Goal: Information Seeking & Learning: Learn about a topic

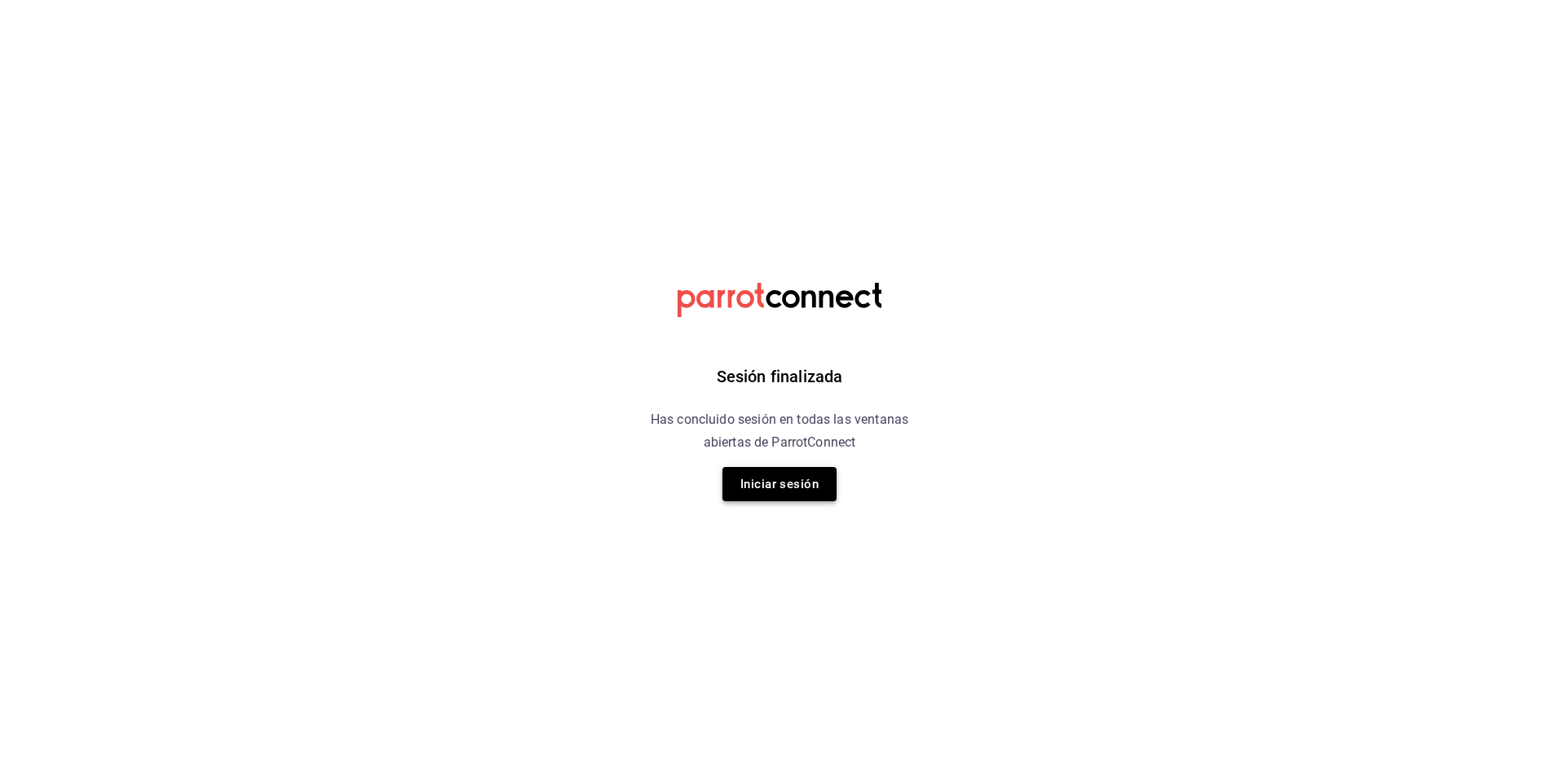
click at [775, 472] on button "Iniciar sesión" at bounding box center [780, 485] width 114 height 34
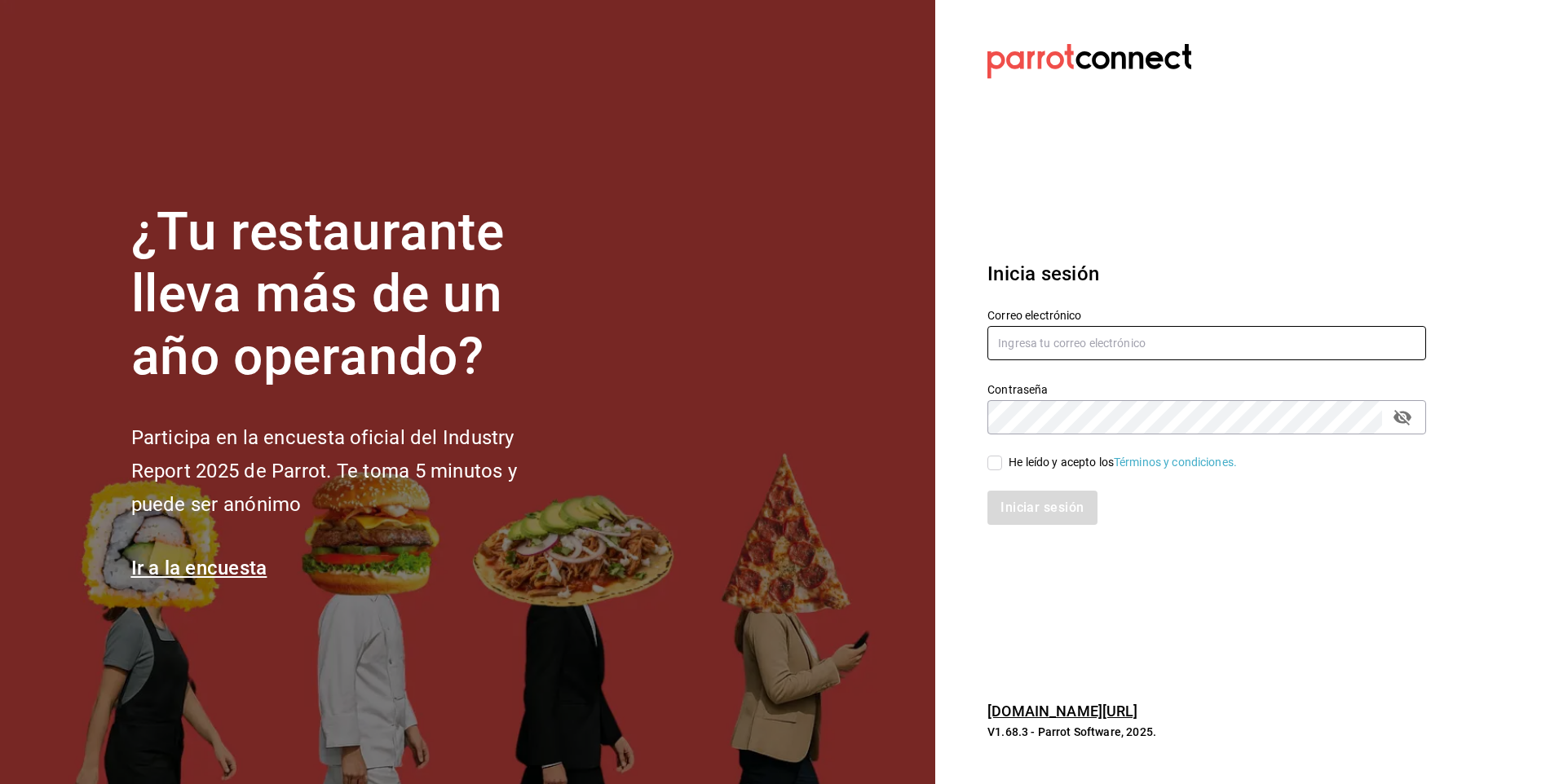
type input "josafat.perez@grupocosteno.com"
click at [985, 460] on div "He leído y acepto los Términos y condiciones." at bounding box center [1196, 453] width 458 height 37
click at [992, 463] on input "He leído y acepto los Términos y condiciones." at bounding box center [995, 463] width 14 height 14
checkbox input "true"
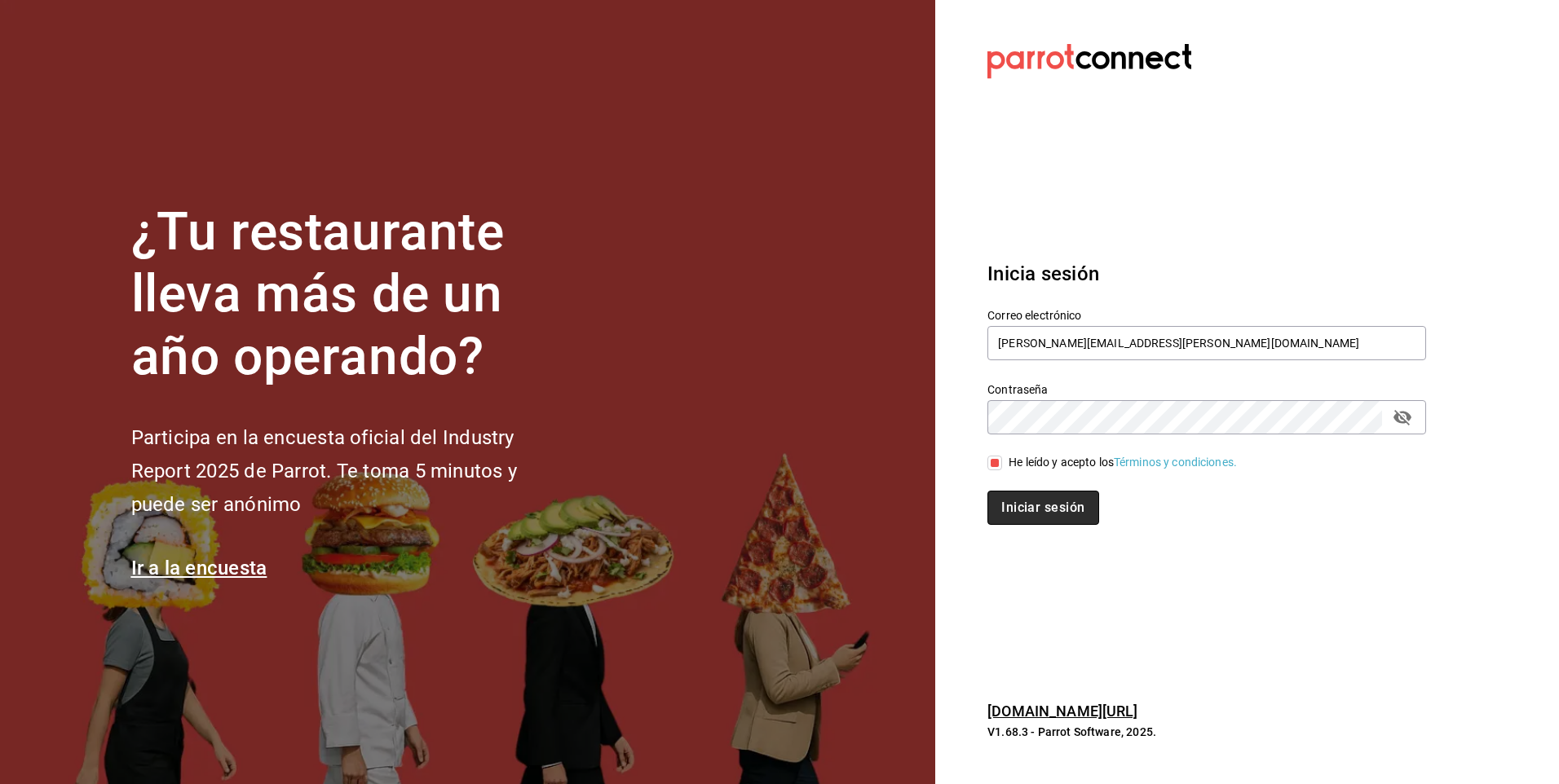
click at [1039, 518] on button "Iniciar sesión" at bounding box center [1043, 508] width 111 height 34
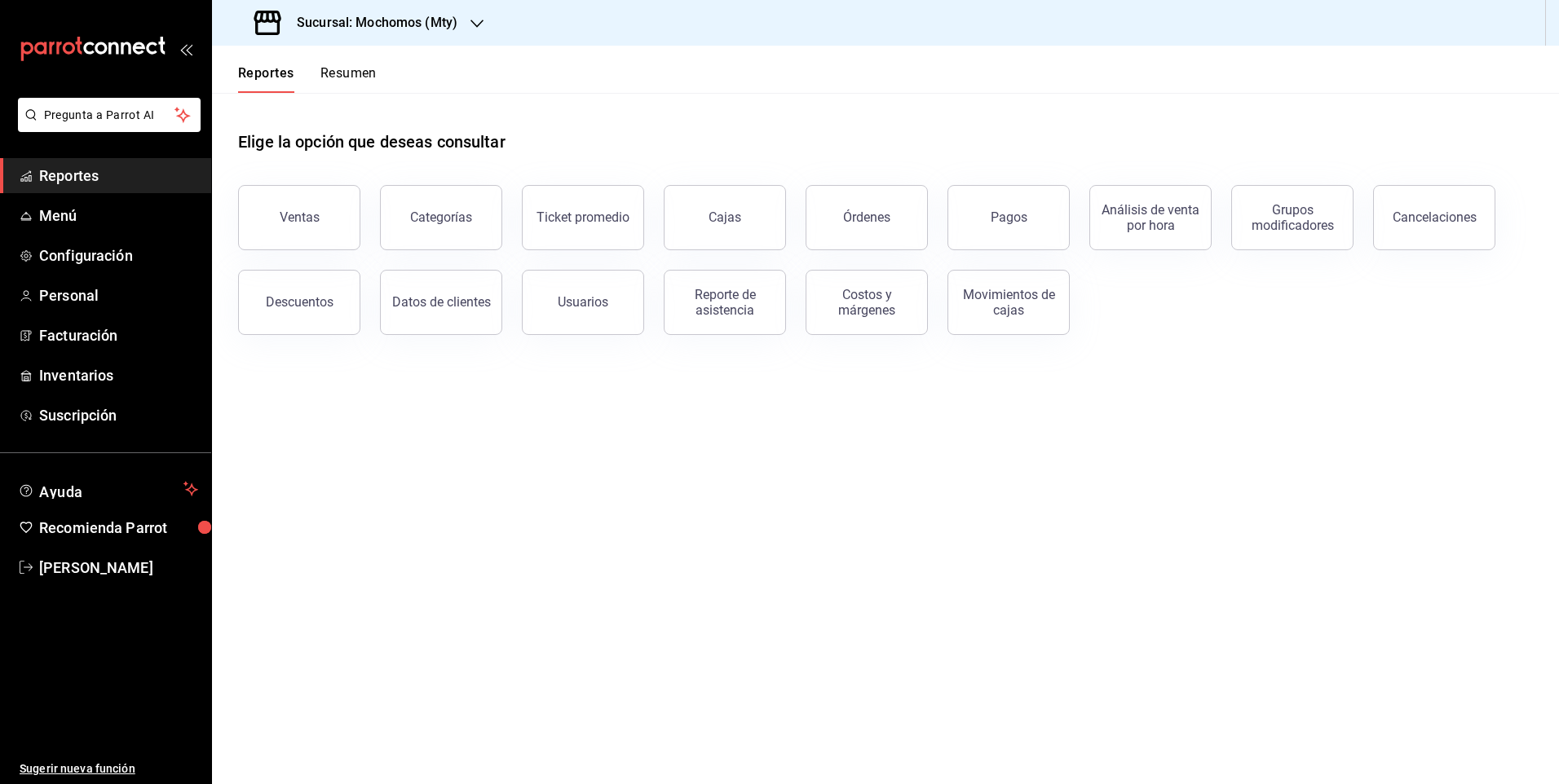
click at [377, 38] on div "Sucursal: Mochomos (Mty)" at bounding box center [357, 23] width 265 height 45
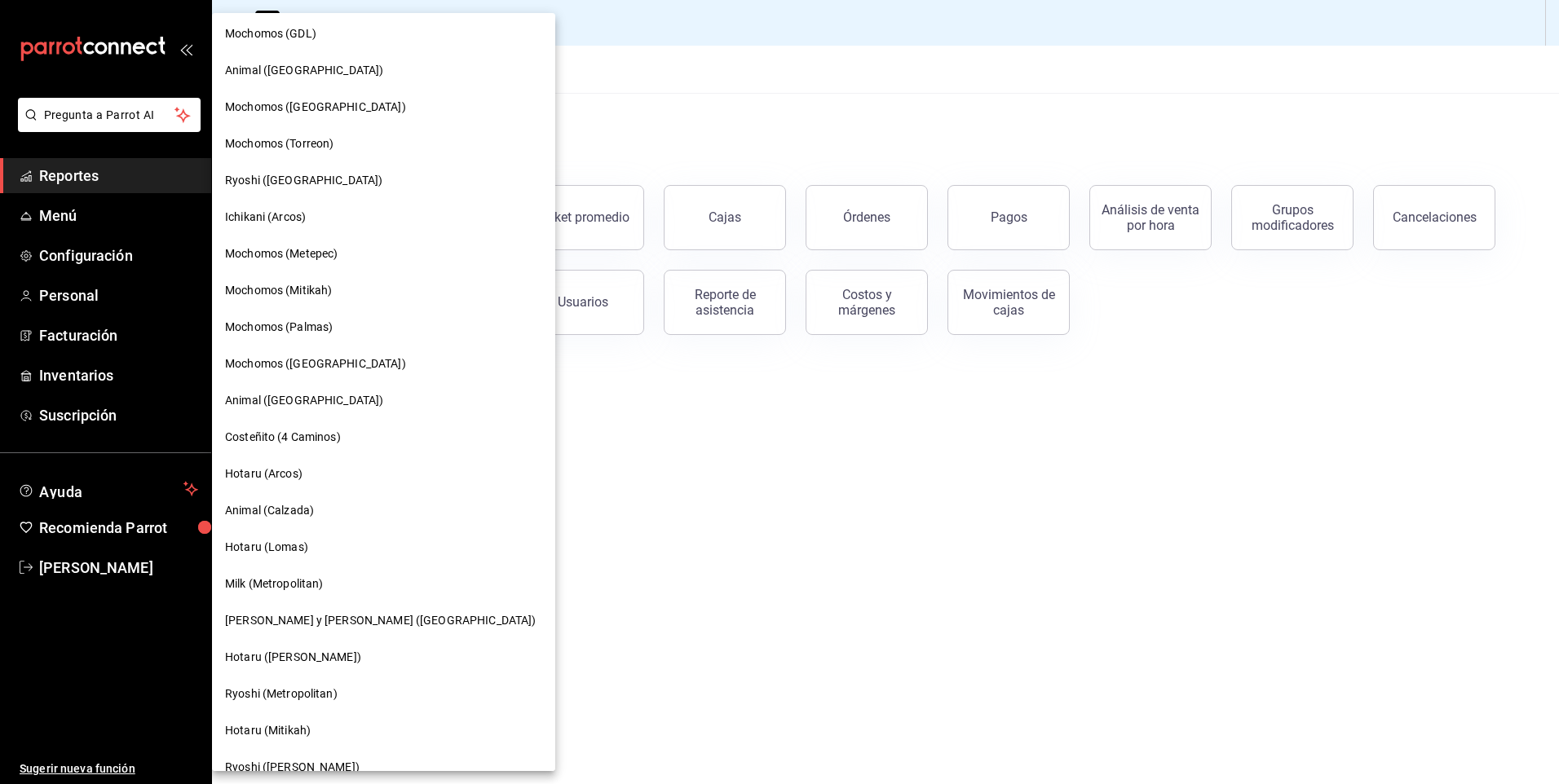
scroll to position [571, 0]
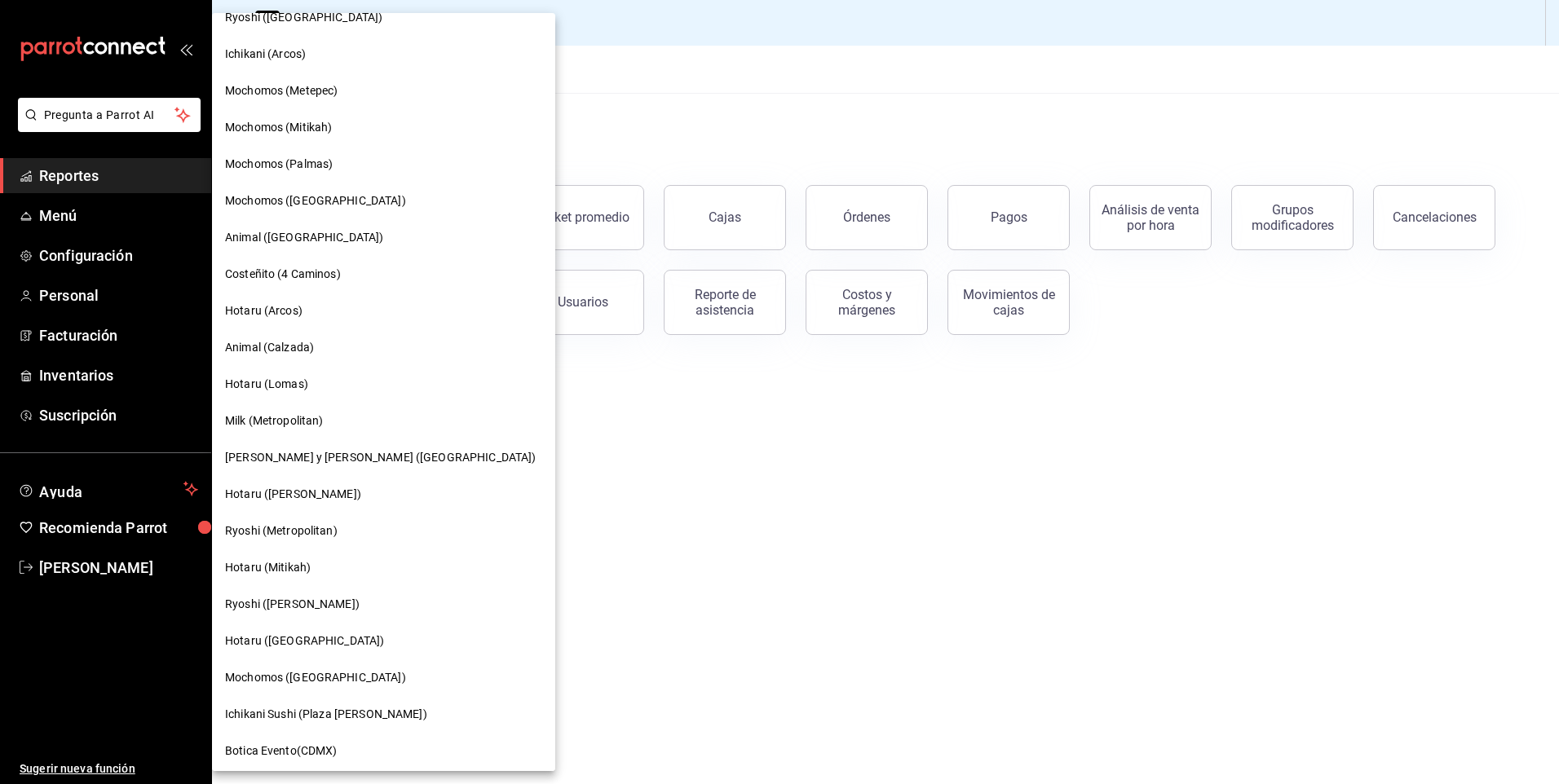
click at [288, 537] on span "Ryoshi (Metropolitan)" at bounding box center [281, 531] width 112 height 17
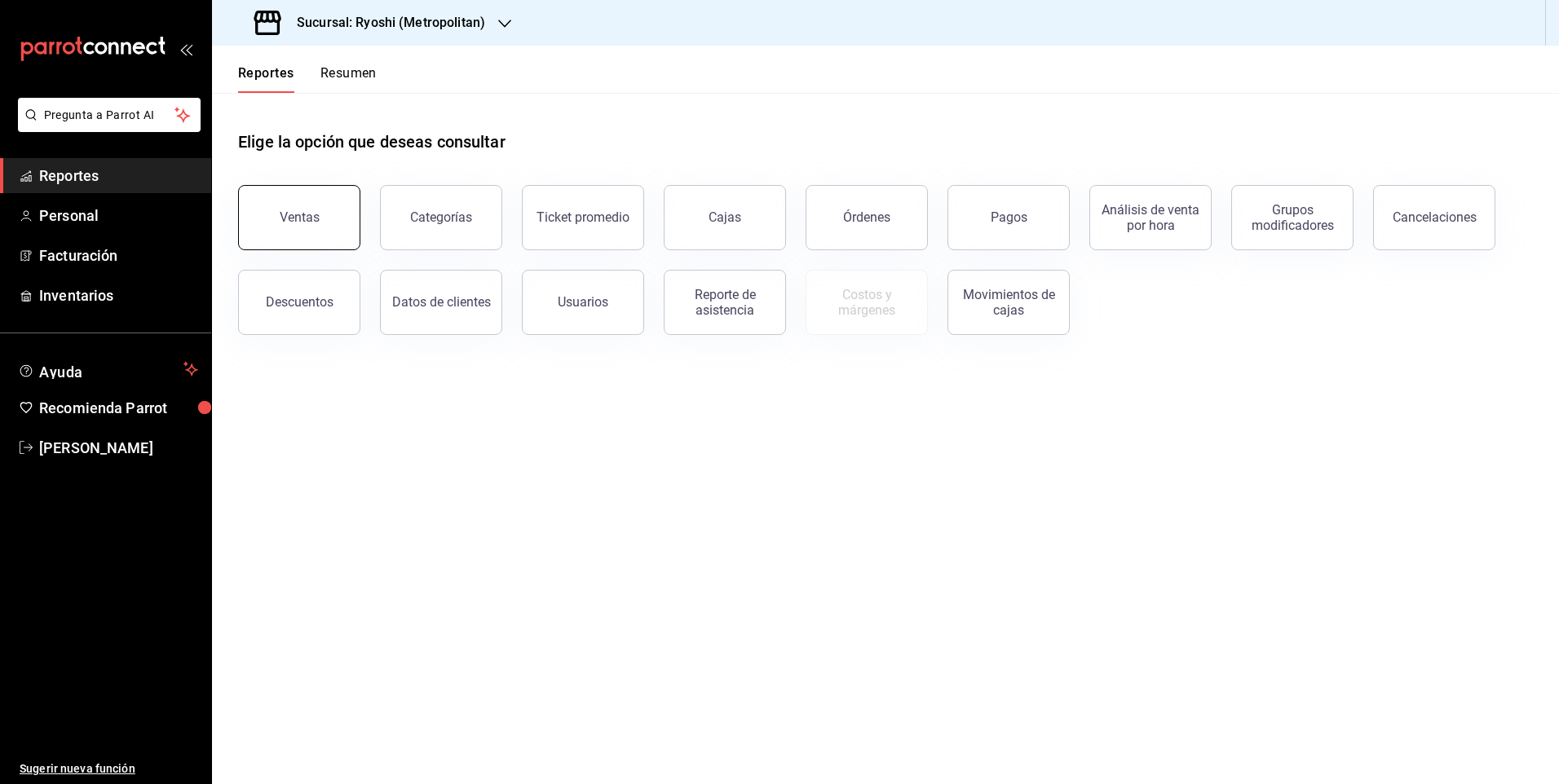
click at [331, 220] on button "Ventas" at bounding box center [298, 218] width 122 height 65
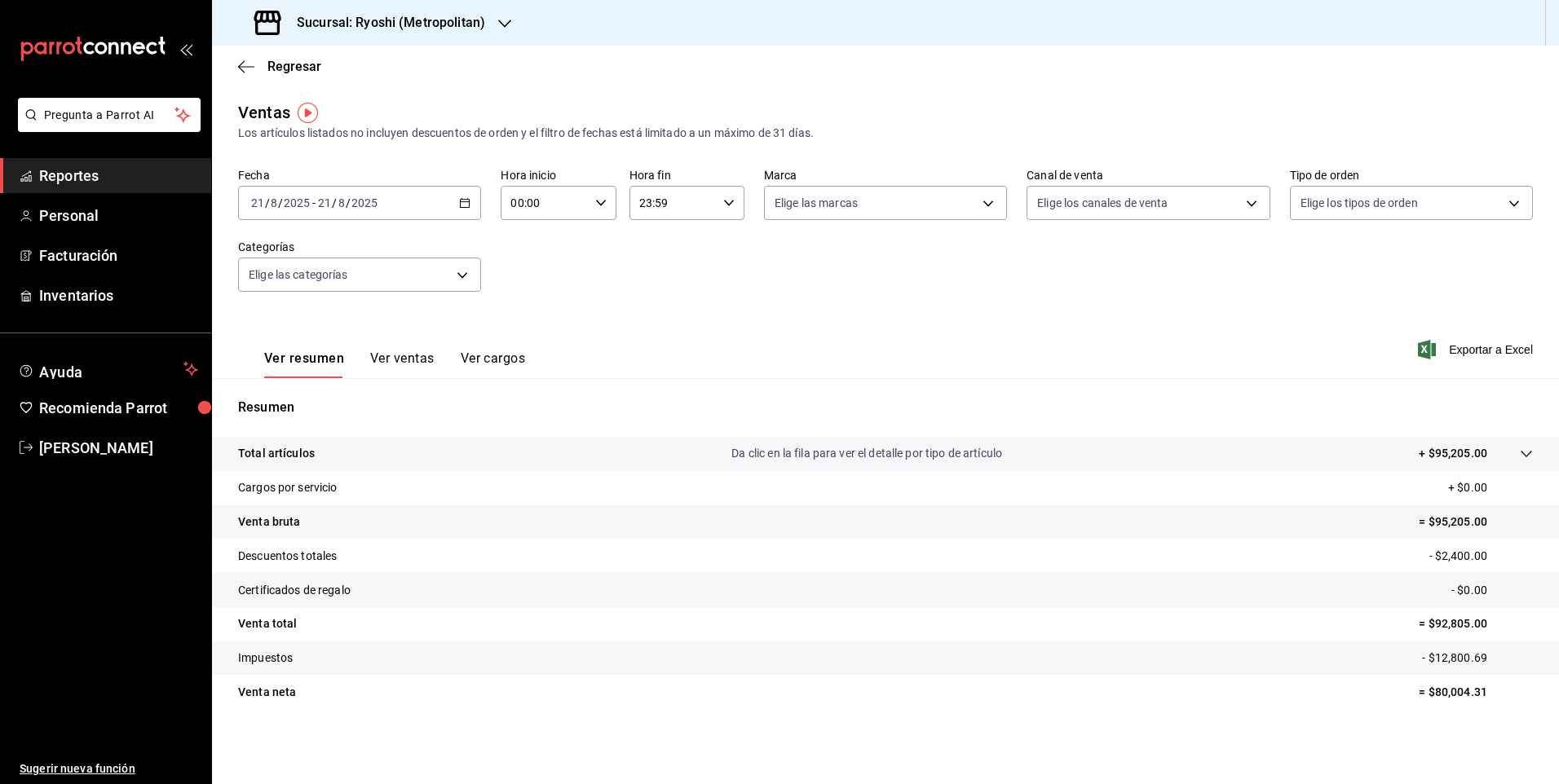
click at [411, 356] on button "Ver ventas" at bounding box center [402, 364] width 64 height 28
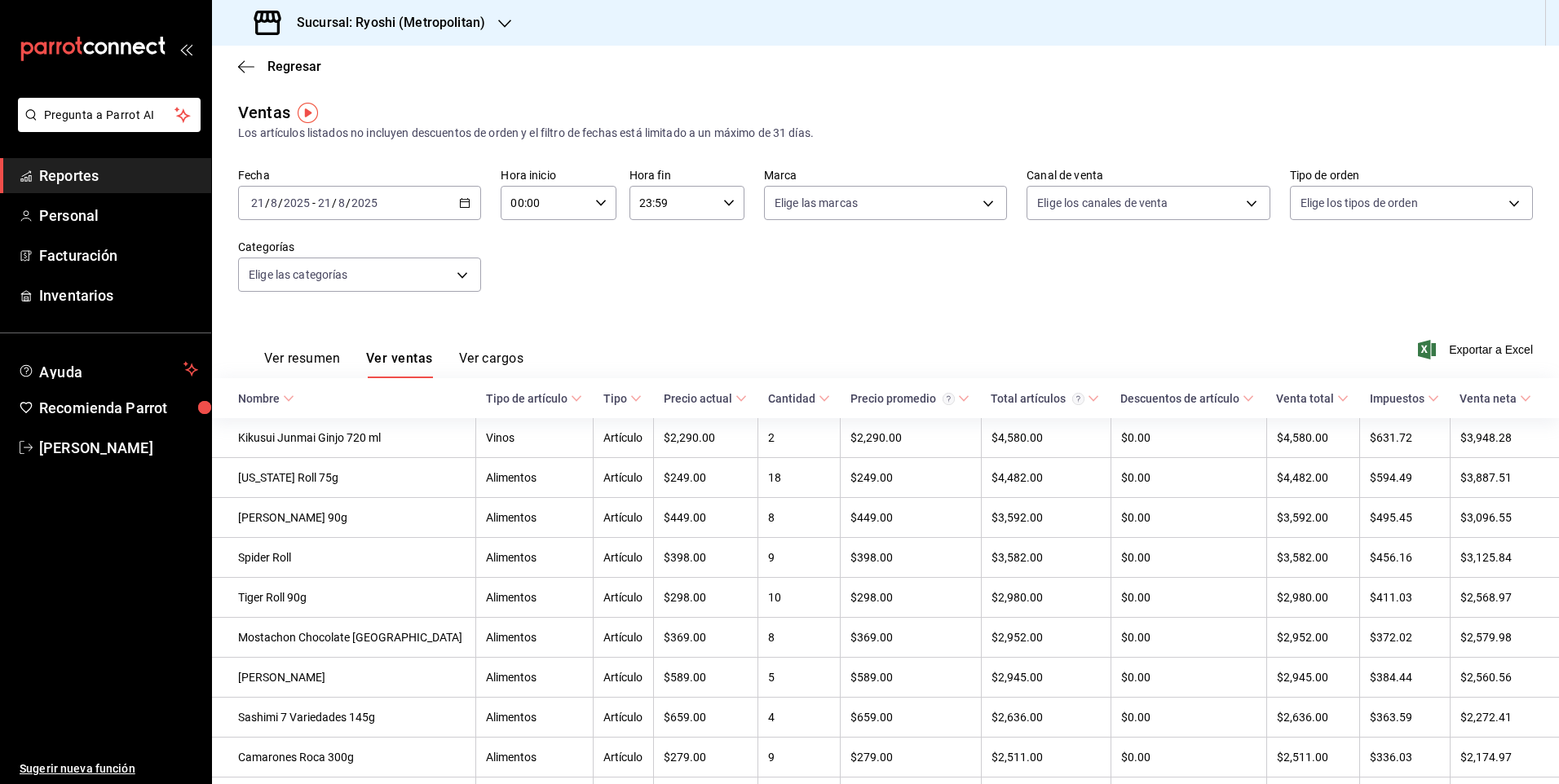
click at [505, 397] on div "Tipo de artículo" at bounding box center [526, 399] width 81 height 13
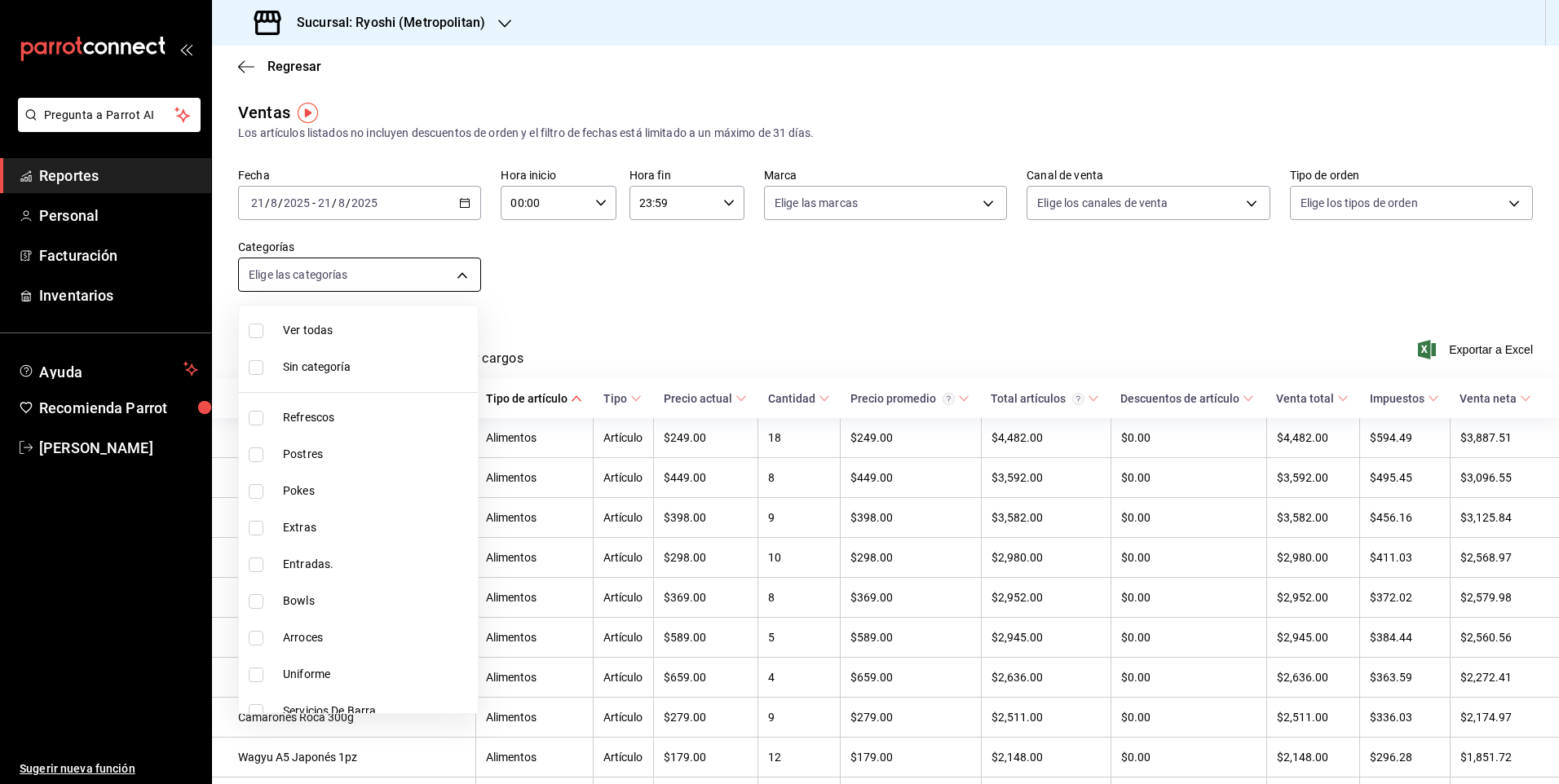
click at [431, 273] on body "Pregunta a Parrot AI Reportes Personal Facturación Inventarios Ayuda Recomienda…" at bounding box center [780, 392] width 1559 height 784
click at [352, 555] on li "Entradas." at bounding box center [358, 564] width 239 height 37
type input "ef24f957-98fa-4a77-907b-defbc9434ad4"
checkbox input "true"
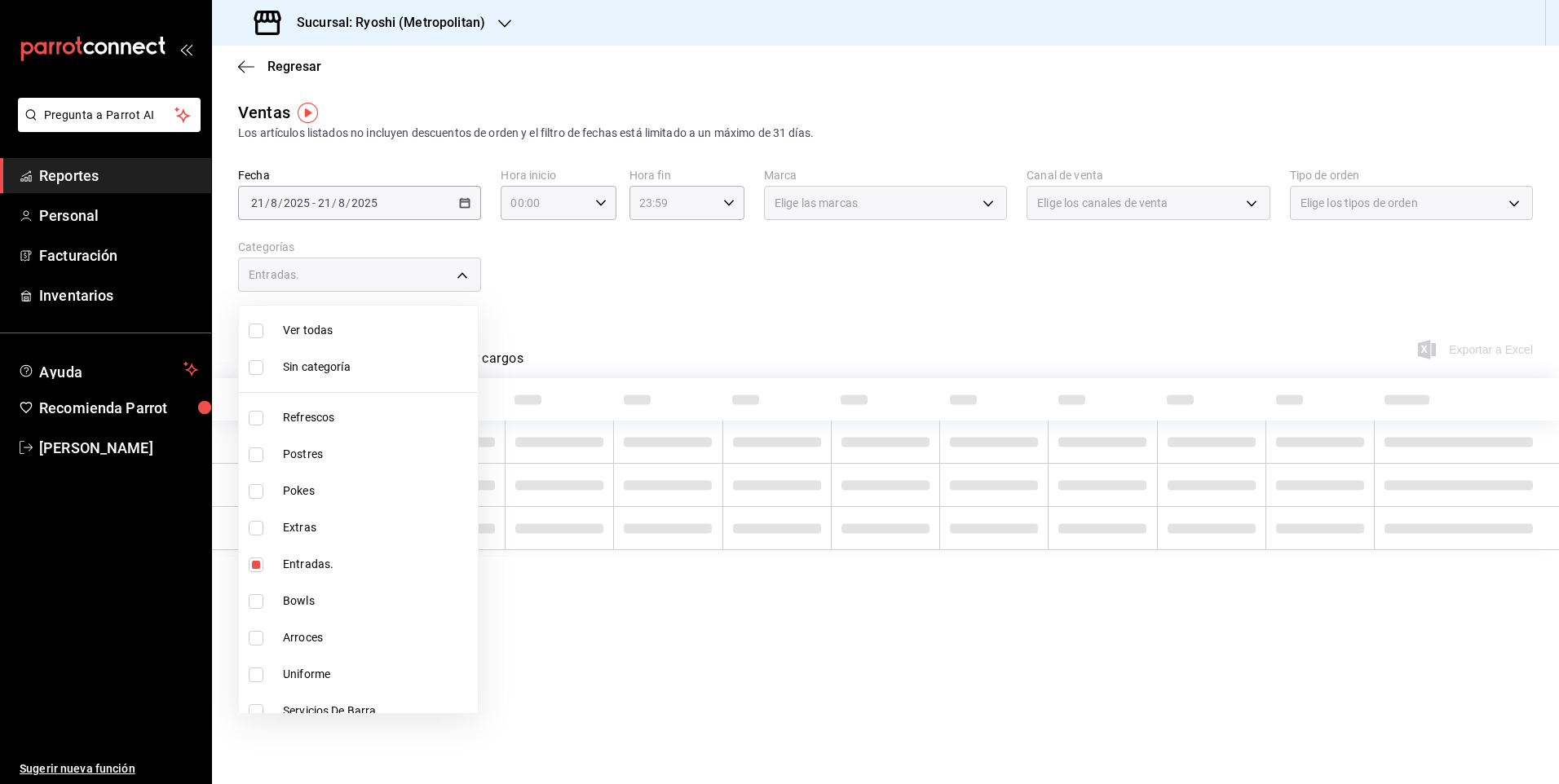
click at [738, 300] on div at bounding box center [780, 392] width 1559 height 784
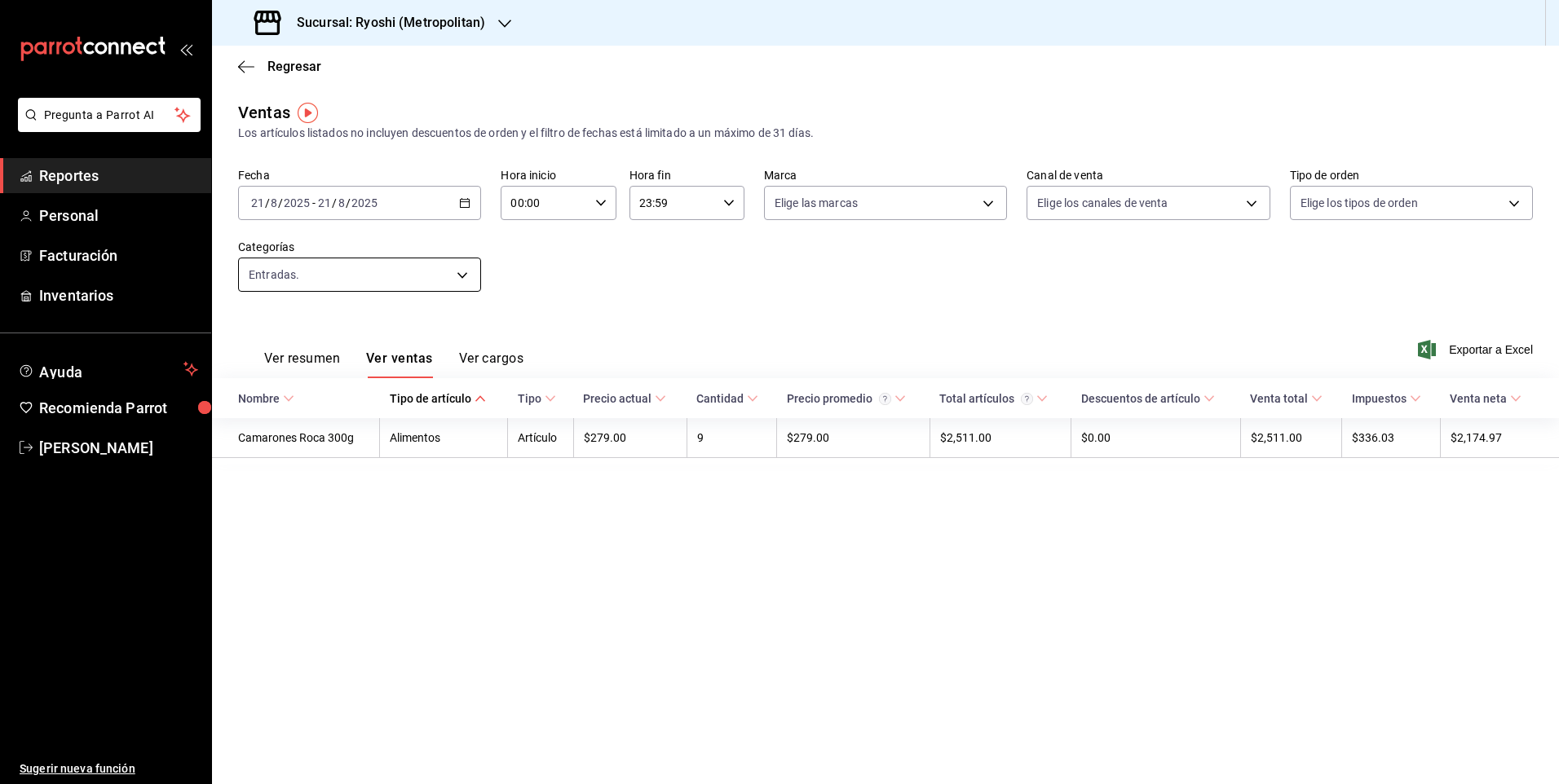
click at [435, 271] on body "Pregunta a Parrot AI Reportes Personal Facturación Inventarios Ayuda Recomienda…" at bounding box center [780, 392] width 1559 height 784
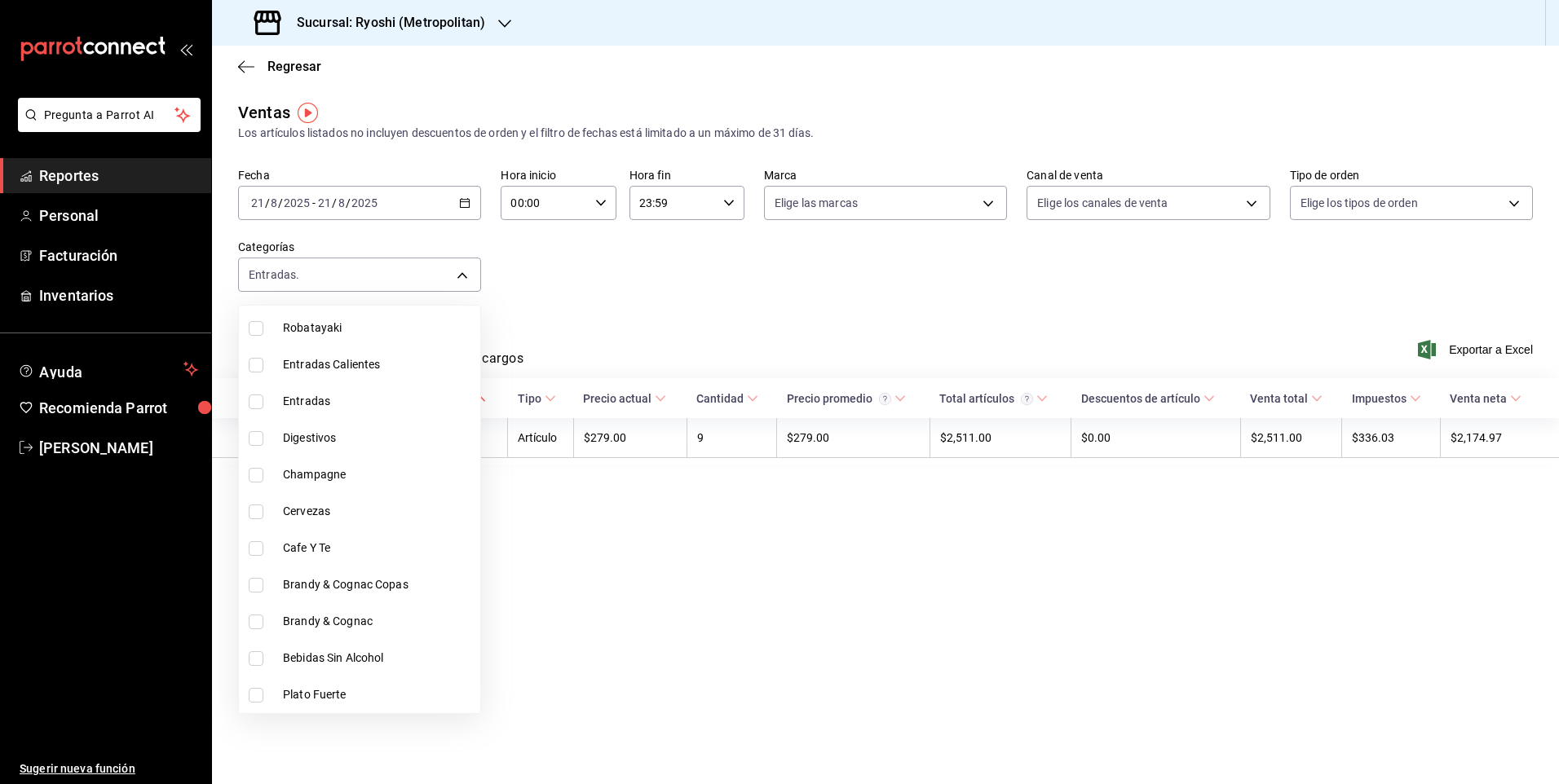
scroll to position [1667, 0]
click at [260, 694] on input "checkbox" at bounding box center [256, 695] width 14 height 14
checkbox input "true"
type input "ef24f957-98fa-4a77-907b-defbc9434ad4,cc8a5792-9a2e-496b-ba80-d8f2c0e4926c"
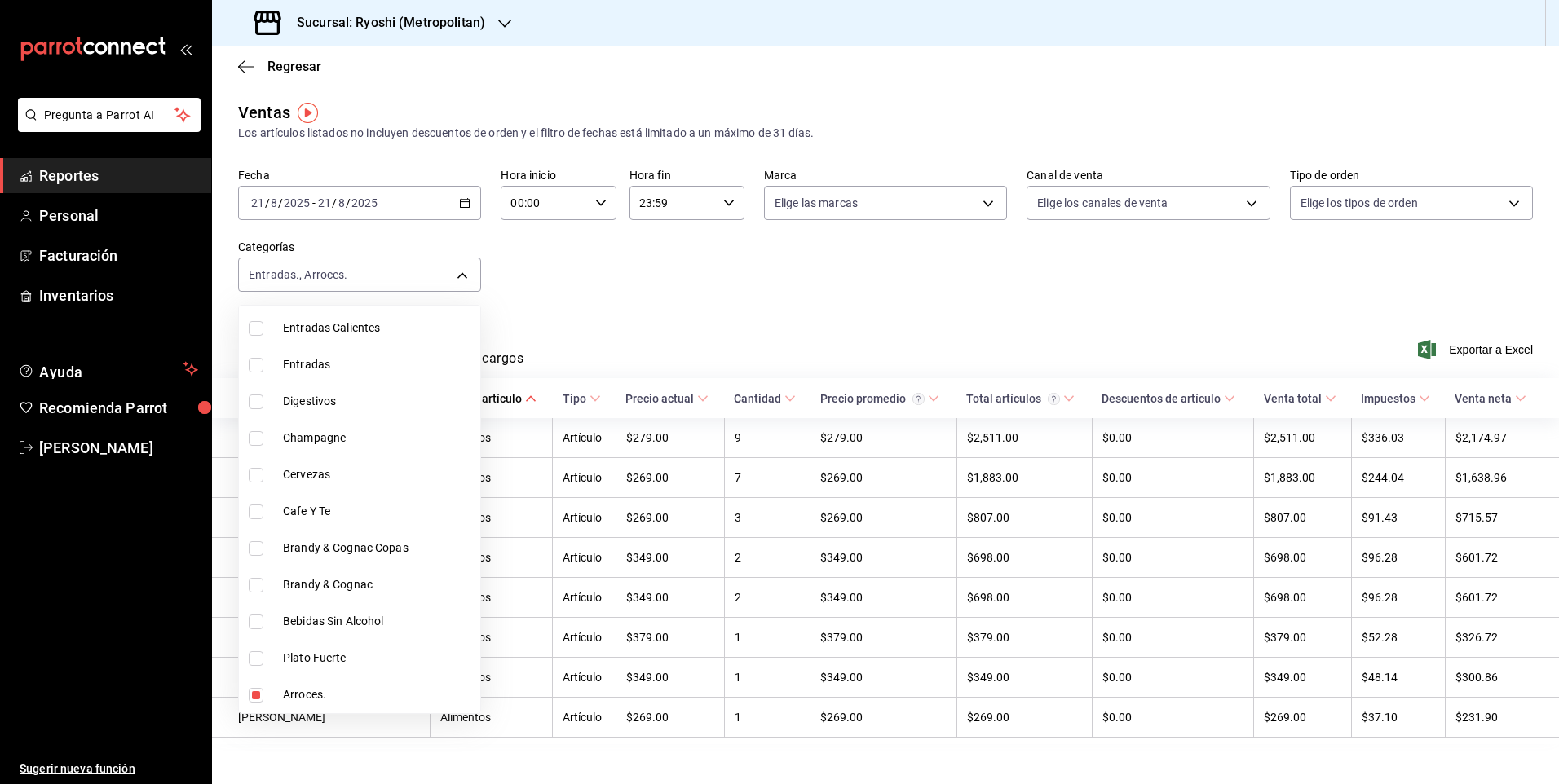
click at [257, 367] on input "checkbox" at bounding box center [256, 365] width 14 height 14
checkbox input "true"
type input "ef24f957-98fa-4a77-907b-defbc9434ad4,cc8a5792-9a2e-496b-ba80-d8f2c0e4926c,66c37…"
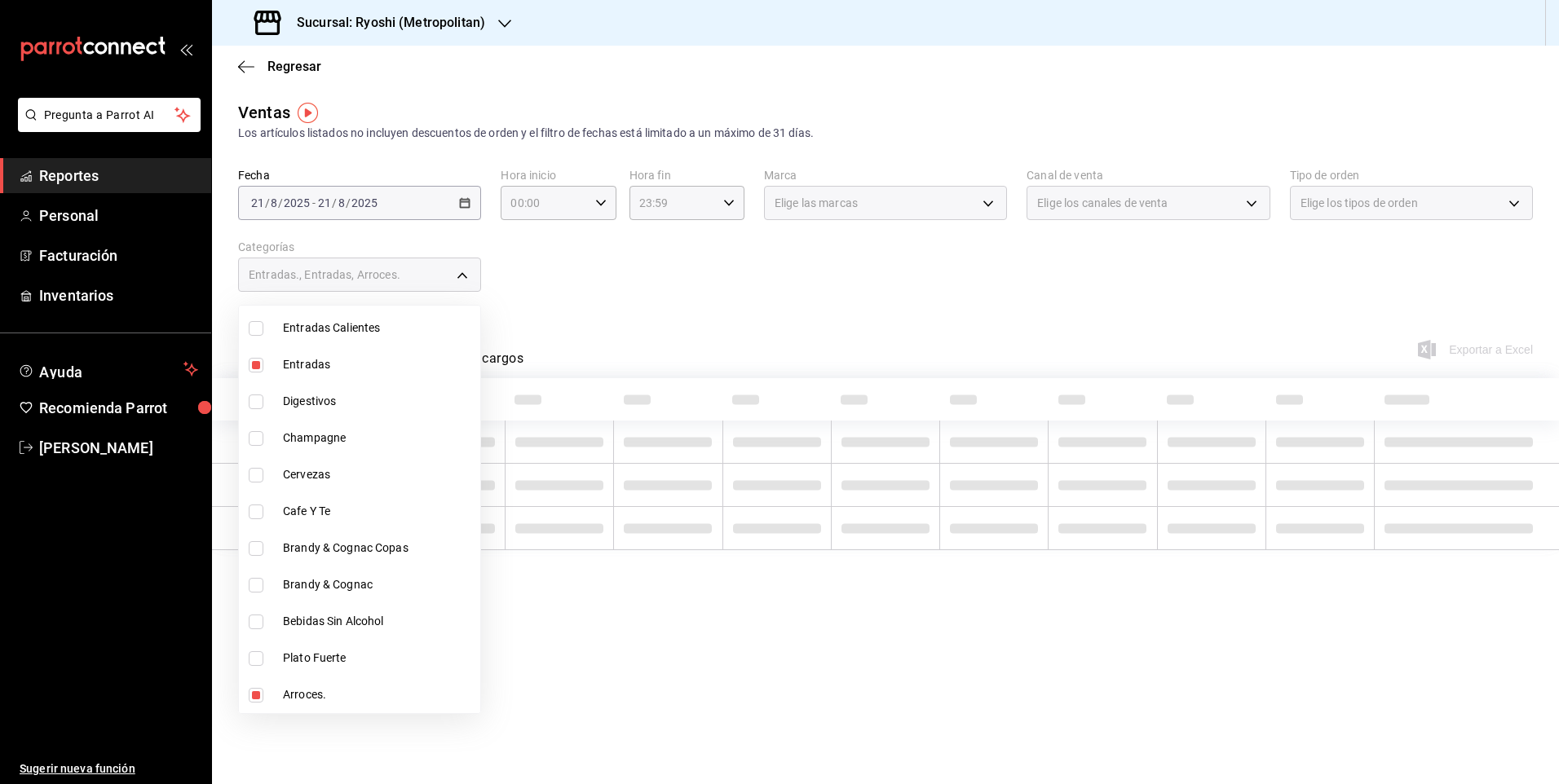
click at [627, 337] on div at bounding box center [780, 392] width 1559 height 784
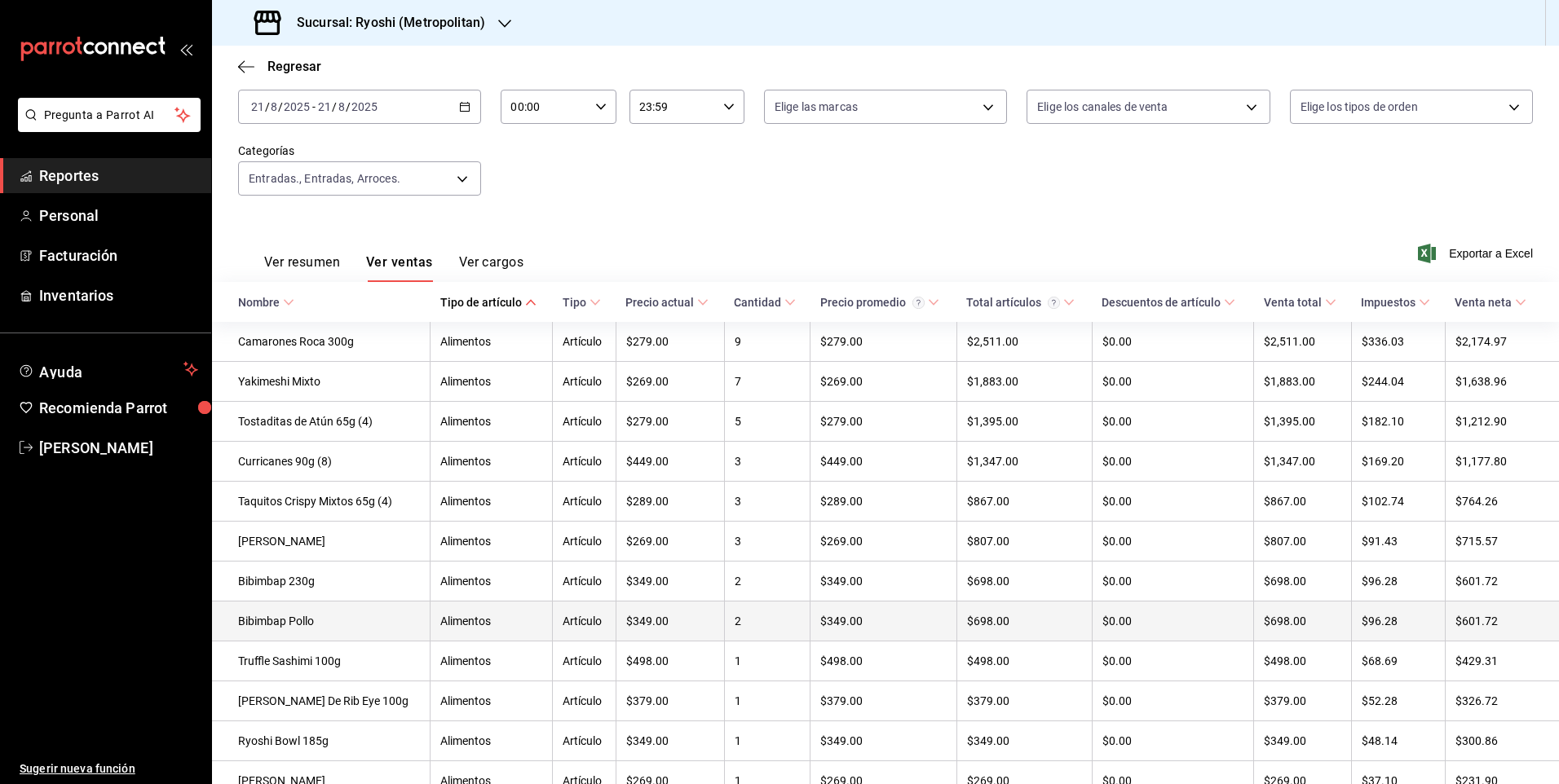
scroll to position [20, 0]
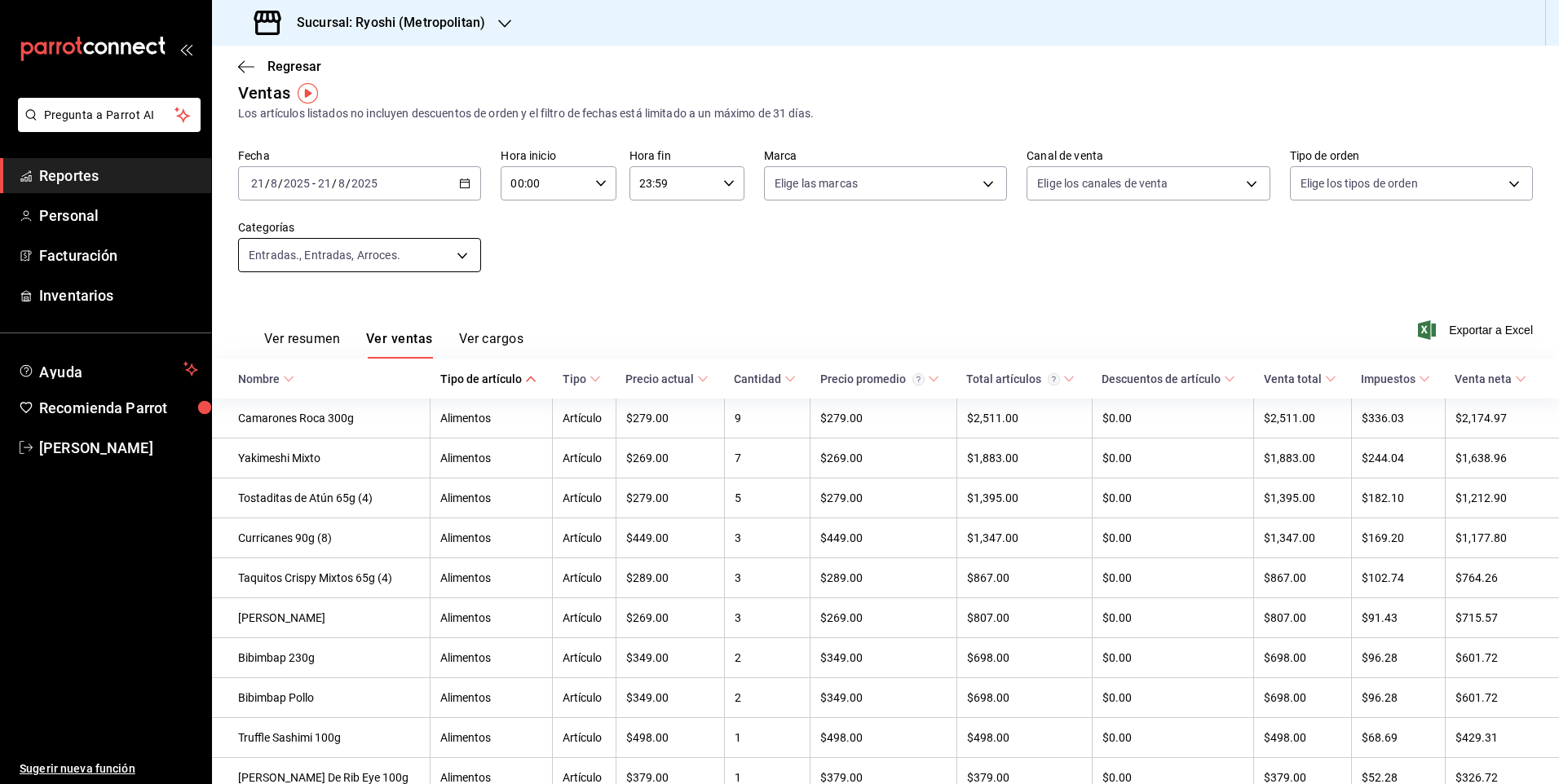
click at [441, 245] on body "Pregunta a Parrot AI Reportes Personal Facturación Inventarios Ayuda Recomienda…" at bounding box center [780, 392] width 1559 height 784
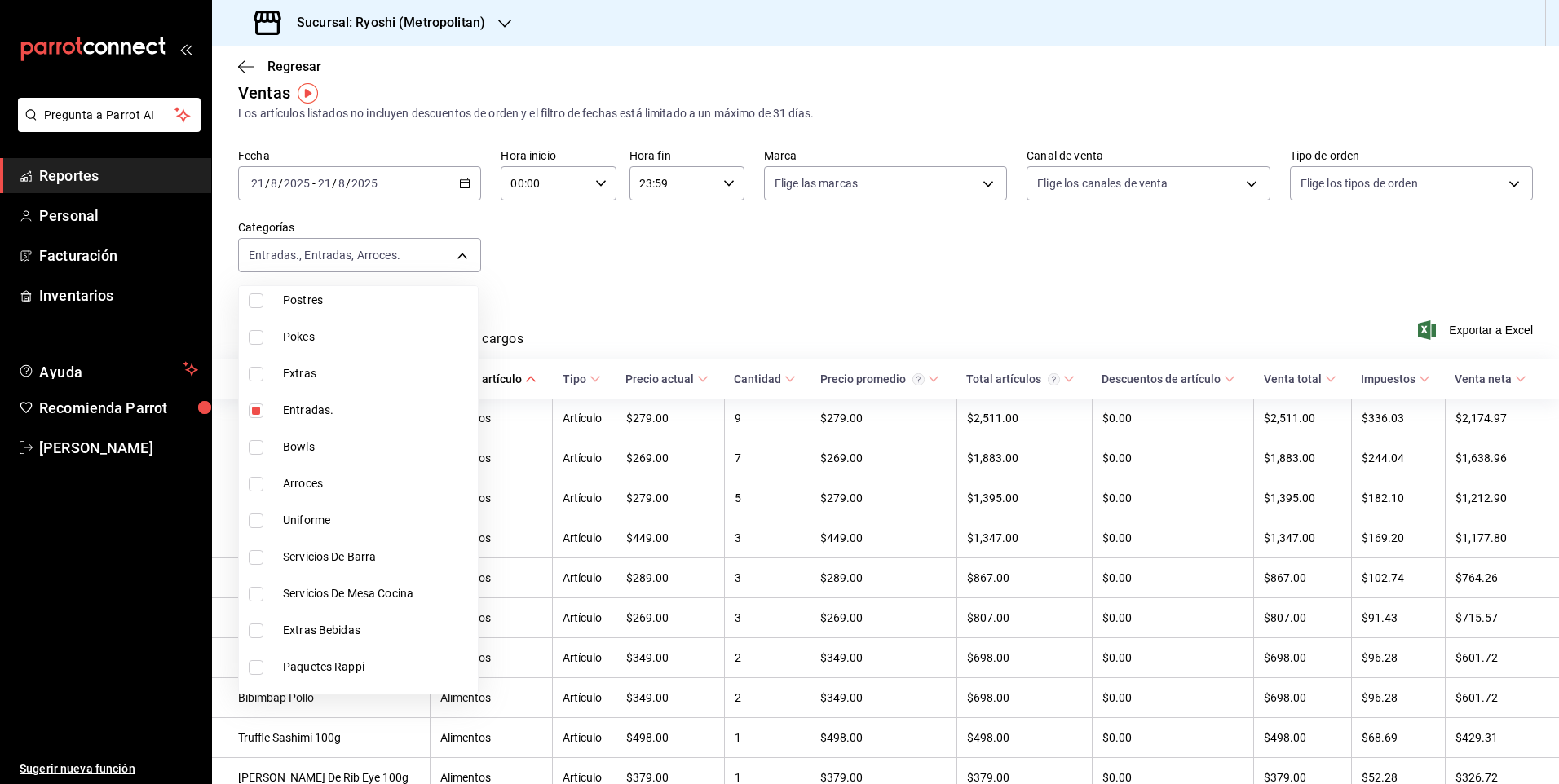
scroll to position [163, 0]
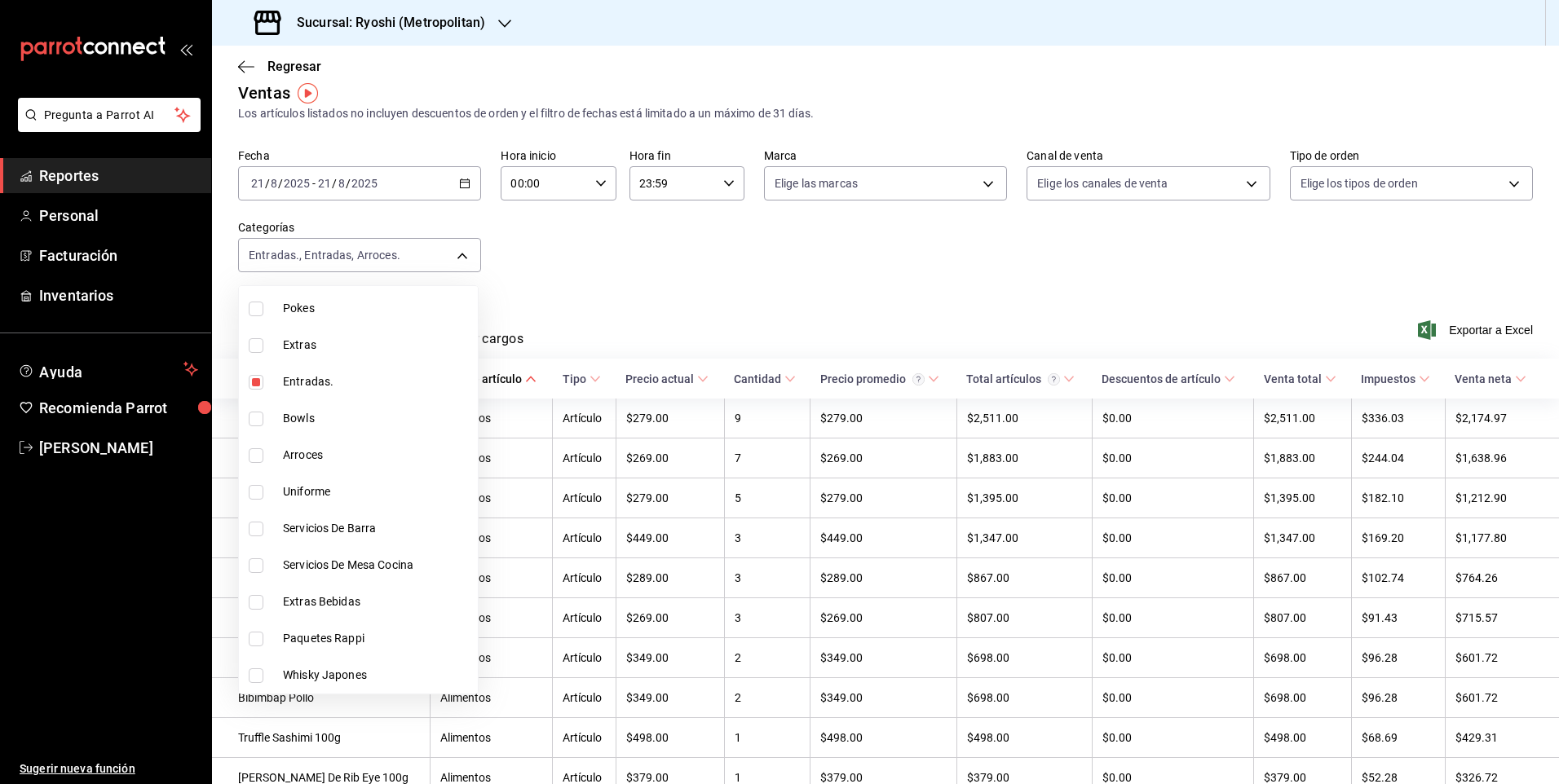
click at [259, 460] on input "checkbox" at bounding box center [256, 456] width 14 height 14
checkbox input "true"
type input "ef24f957-98fa-4a77-907b-defbc9434ad4,cc8a5792-9a2e-496b-ba80-d8f2c0e4926c,66c37…"
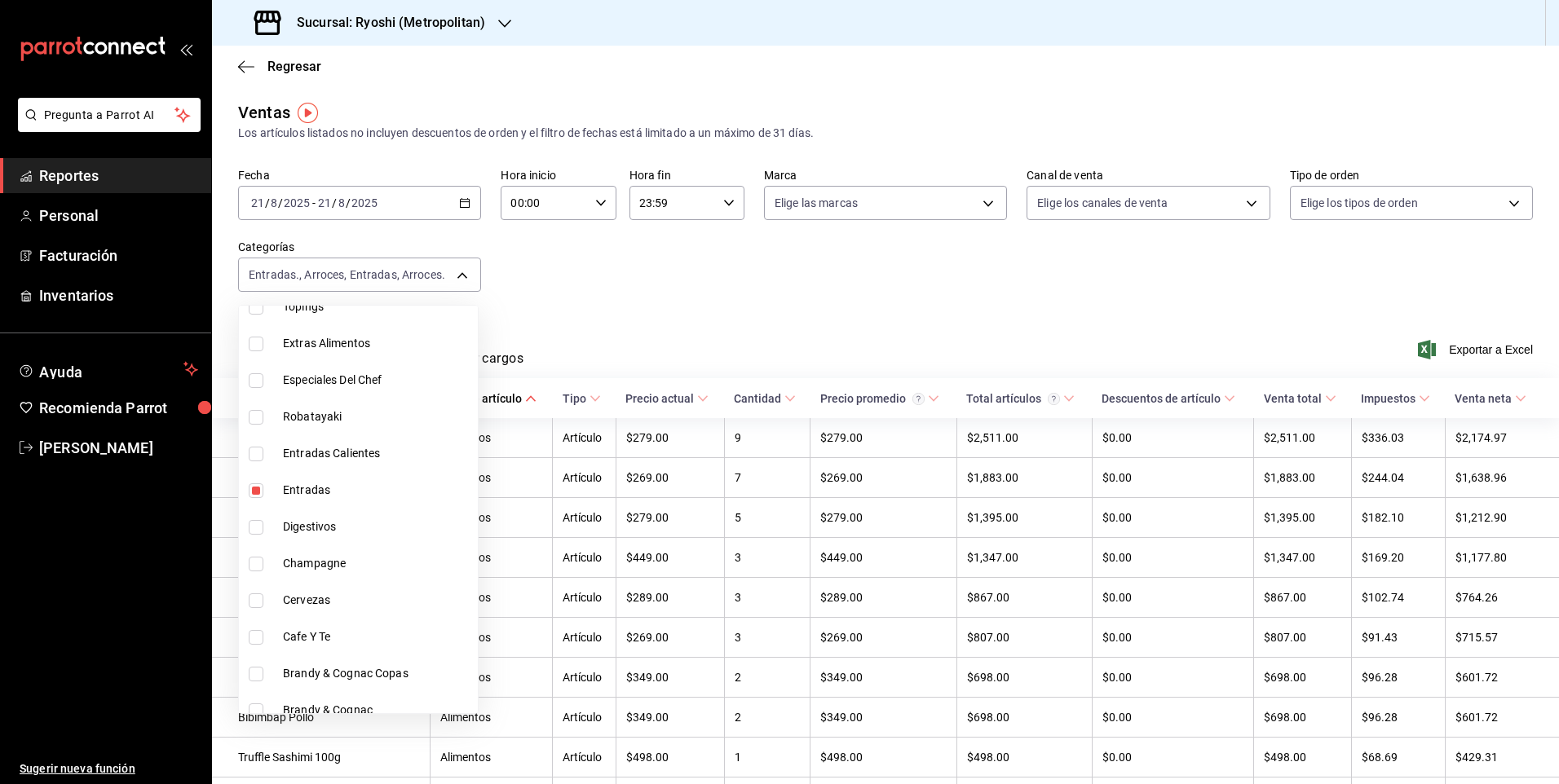
scroll to position [1549, 0]
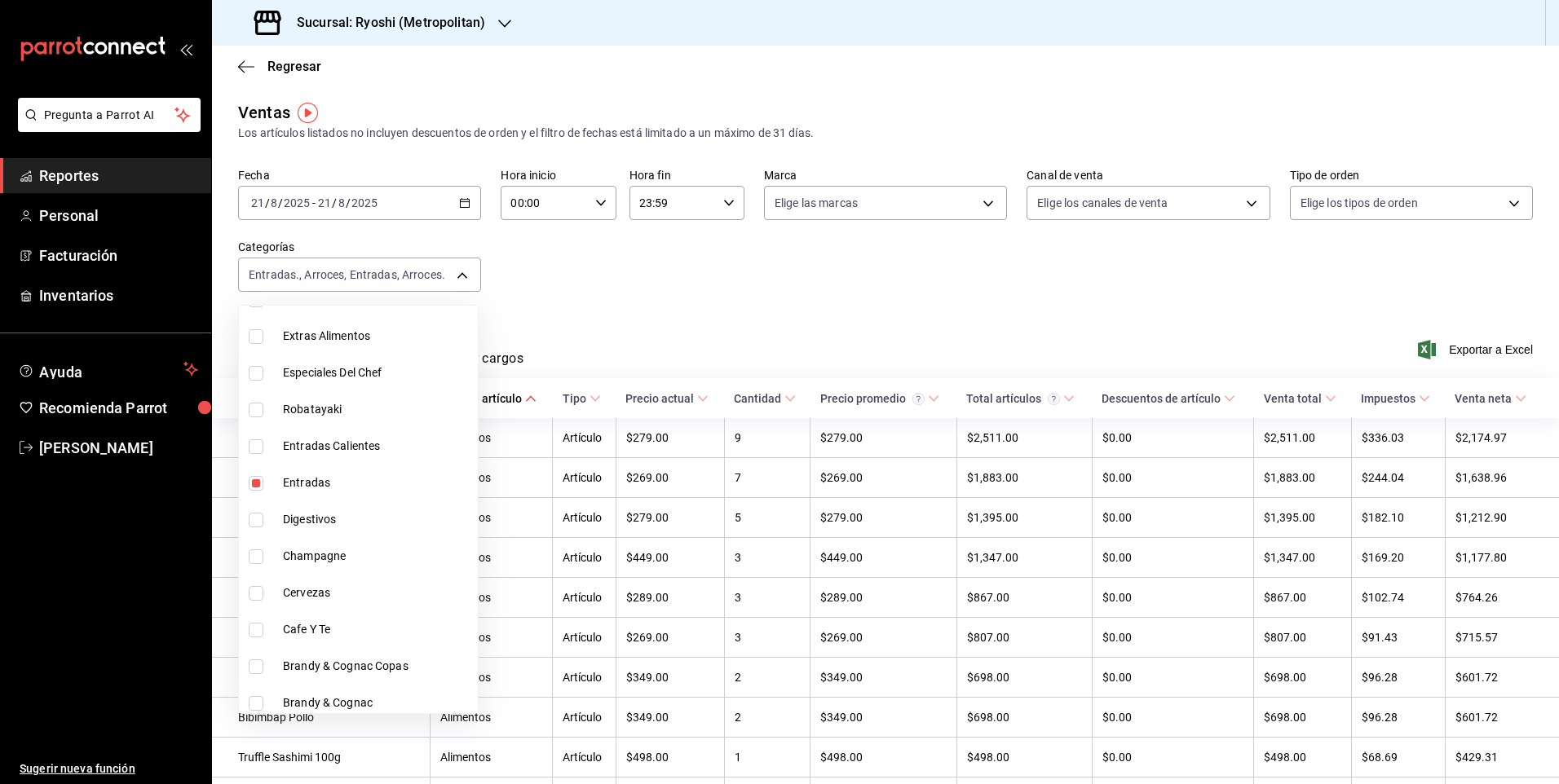
click at [258, 408] on input "checkbox" at bounding box center [256, 410] width 14 height 14
checkbox input "true"
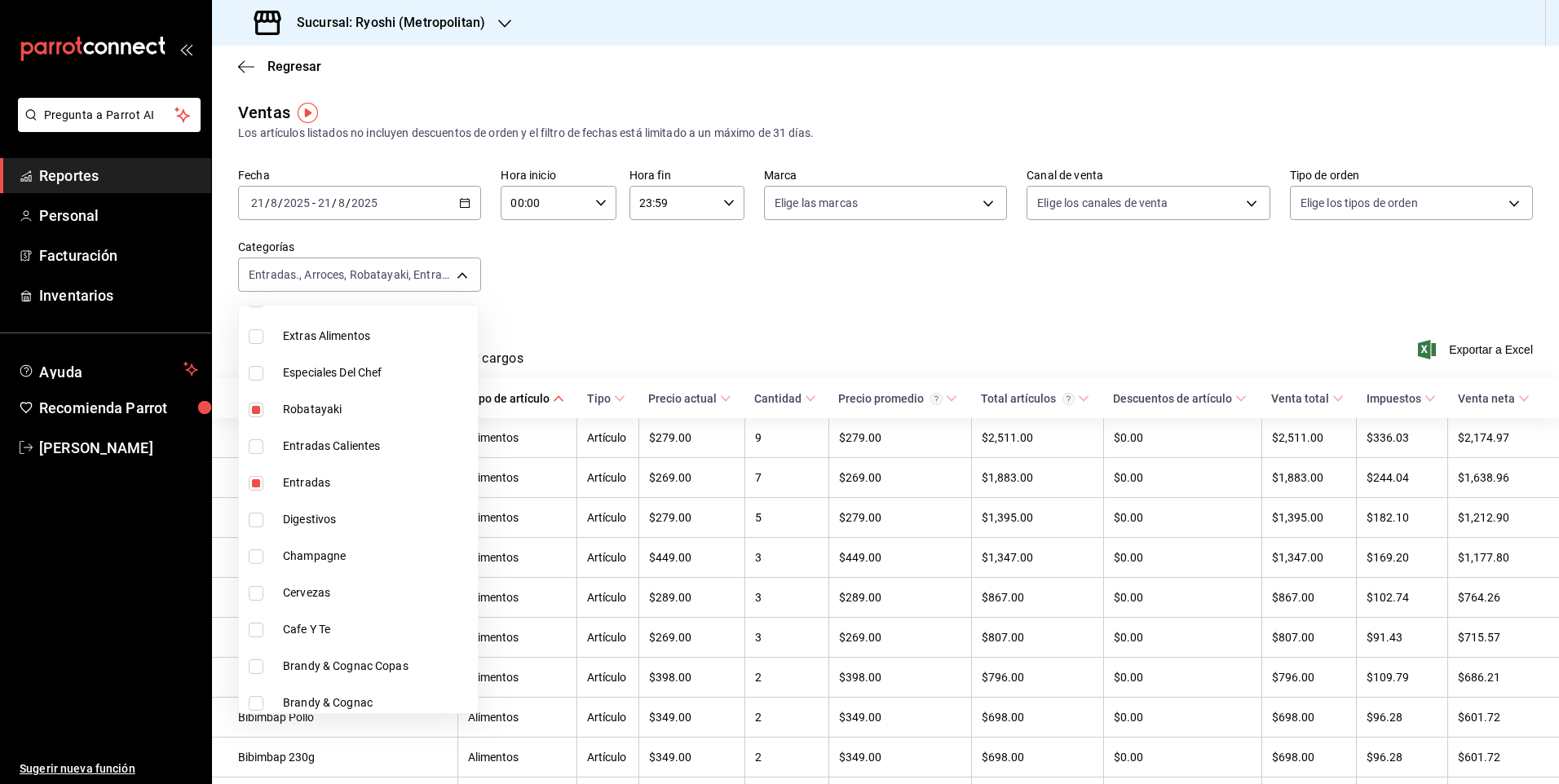
click at [638, 345] on div at bounding box center [780, 392] width 1559 height 784
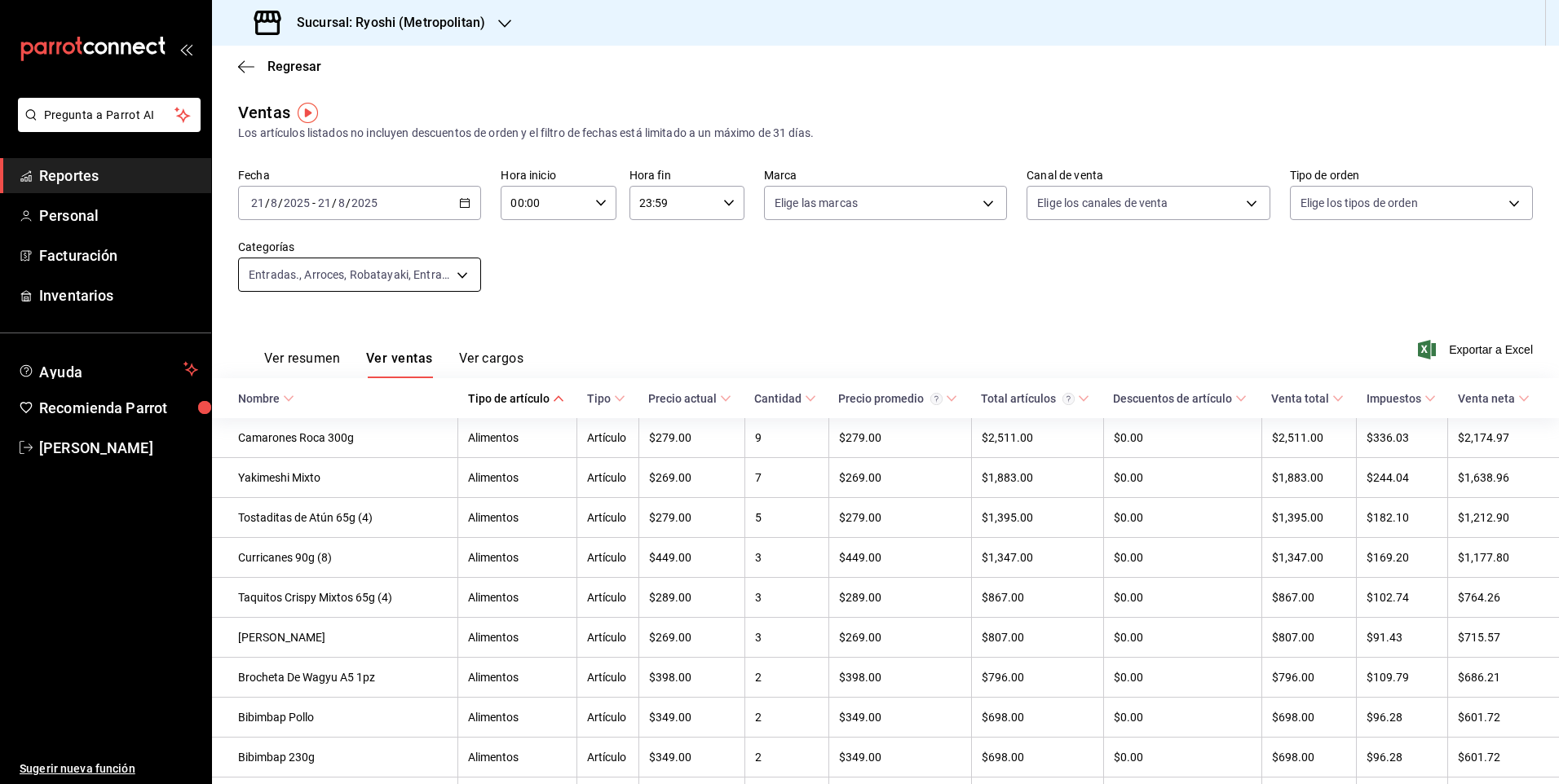
click at [377, 271] on body "Pregunta a Parrot AI Reportes Personal Facturación Inventarios Ayuda Recomienda…" at bounding box center [780, 392] width 1559 height 784
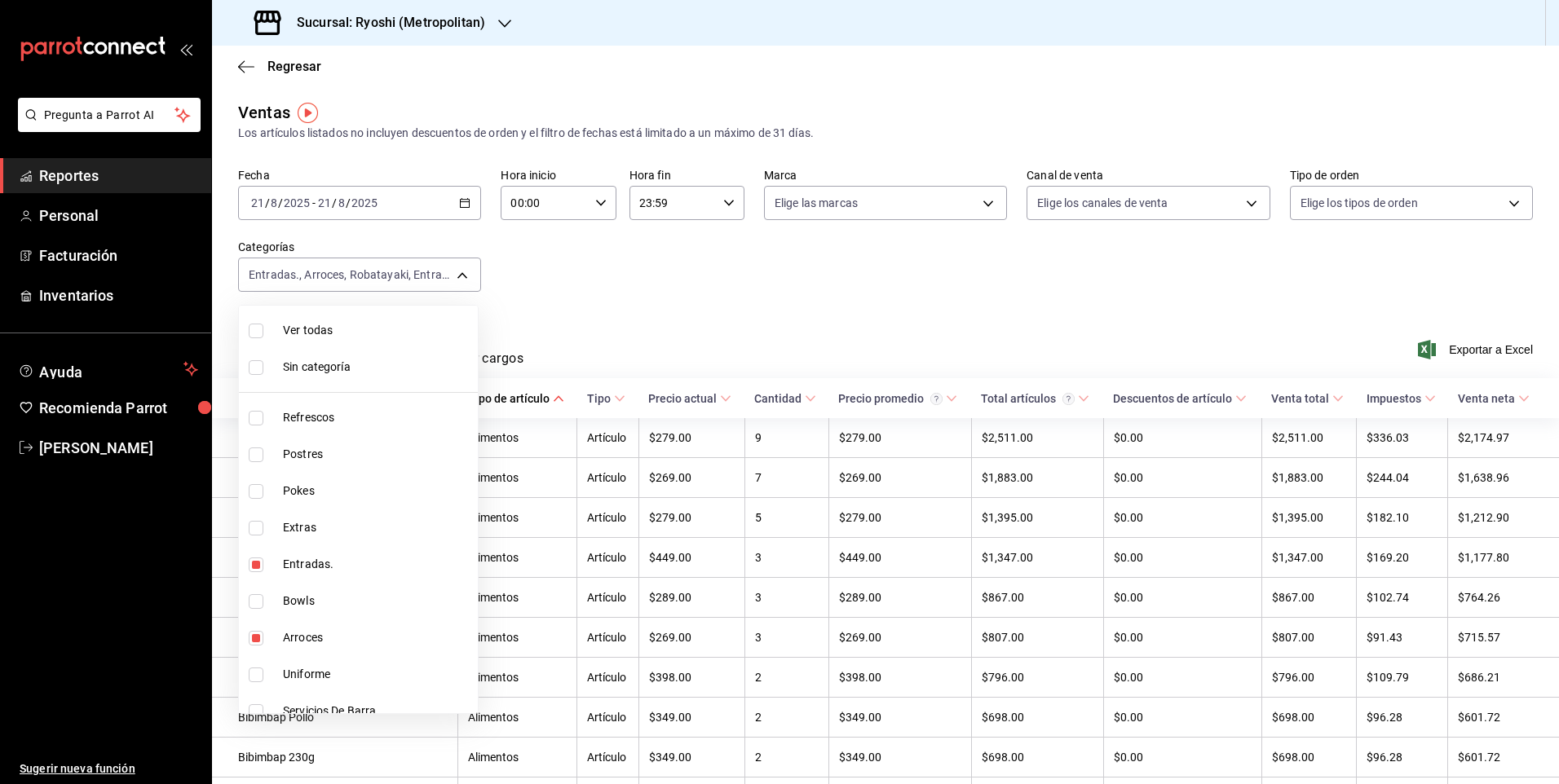
click at [273, 331] on li "Ver todas" at bounding box center [358, 330] width 239 height 37
type input "feb80afa-84ca-40b4-b595-bfbaac699c32,812aad81-9313-4289-adaa-71f0113c50cb,f2911…"
checkbox input "true"
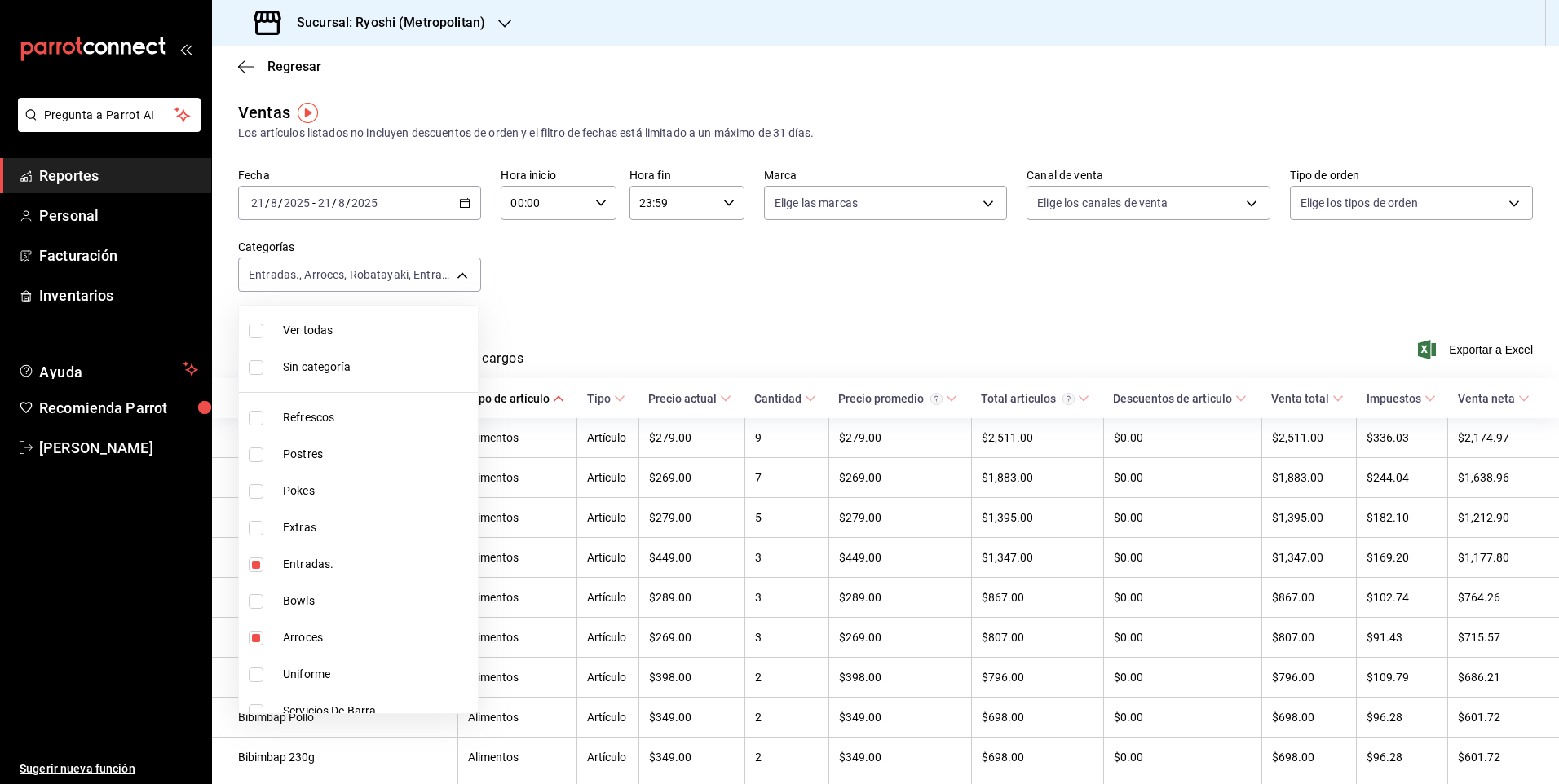
checkbox input "true"
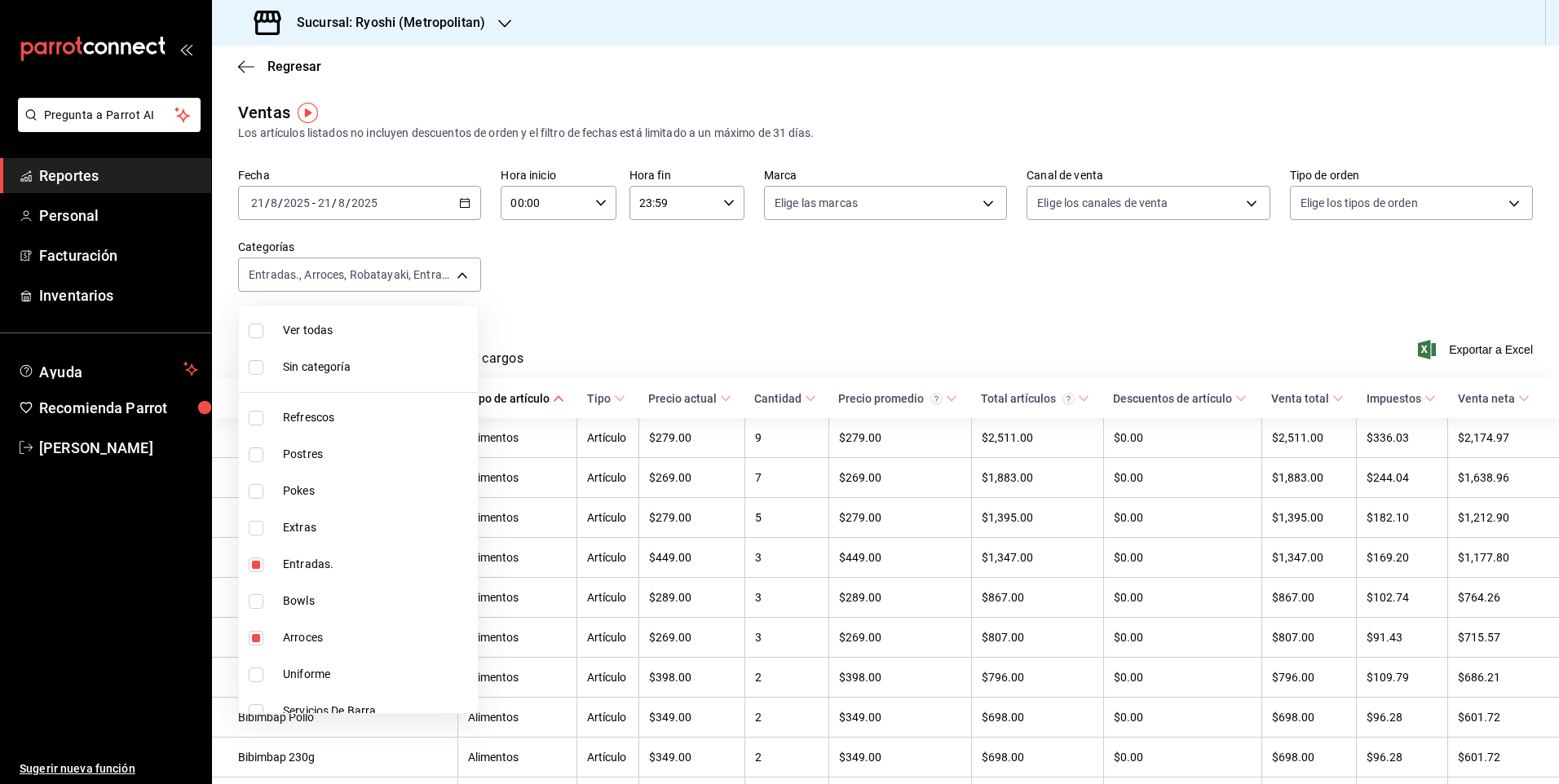
checkbox input "true"
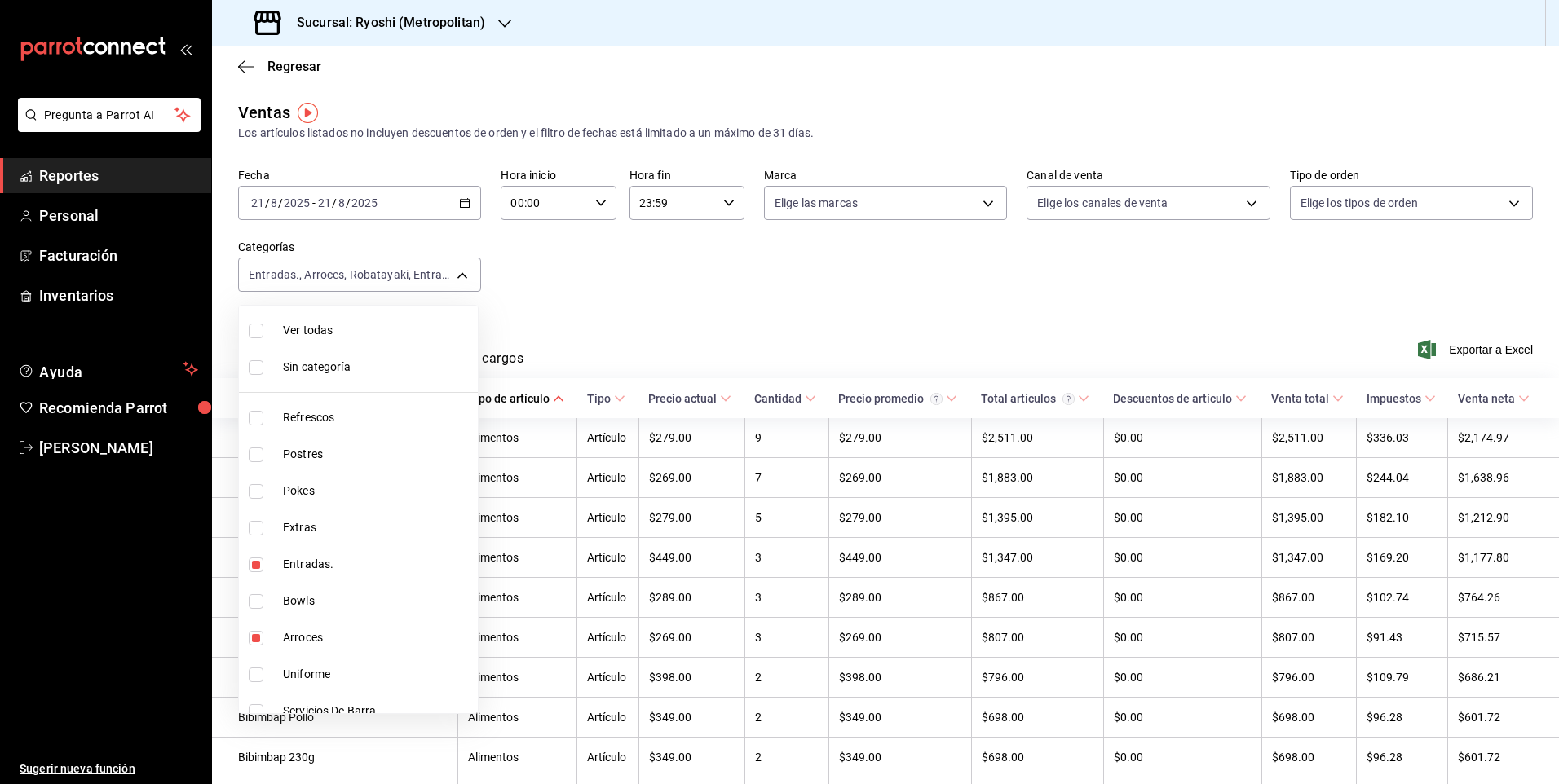
checkbox input "true"
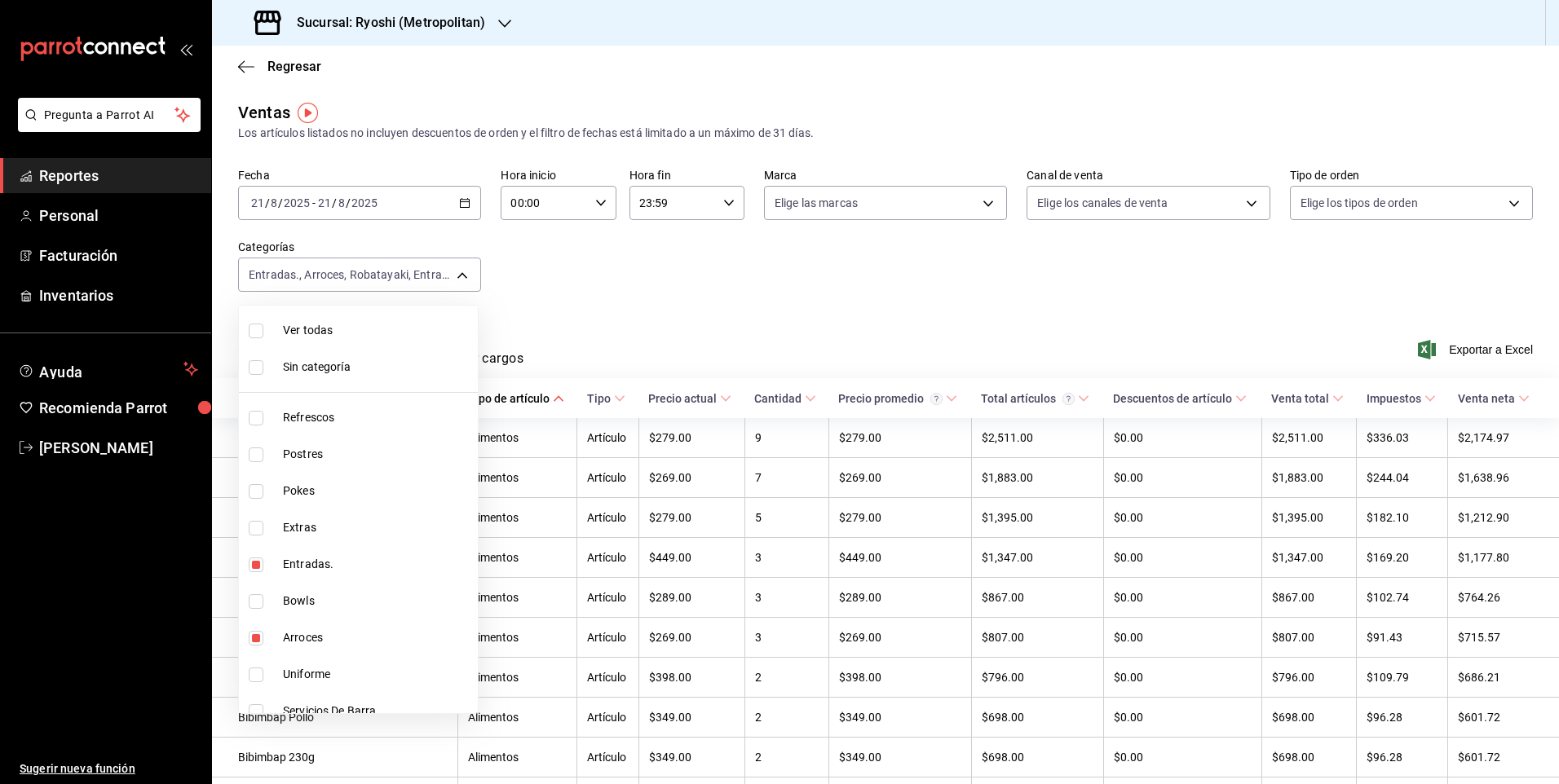
checkbox input "true"
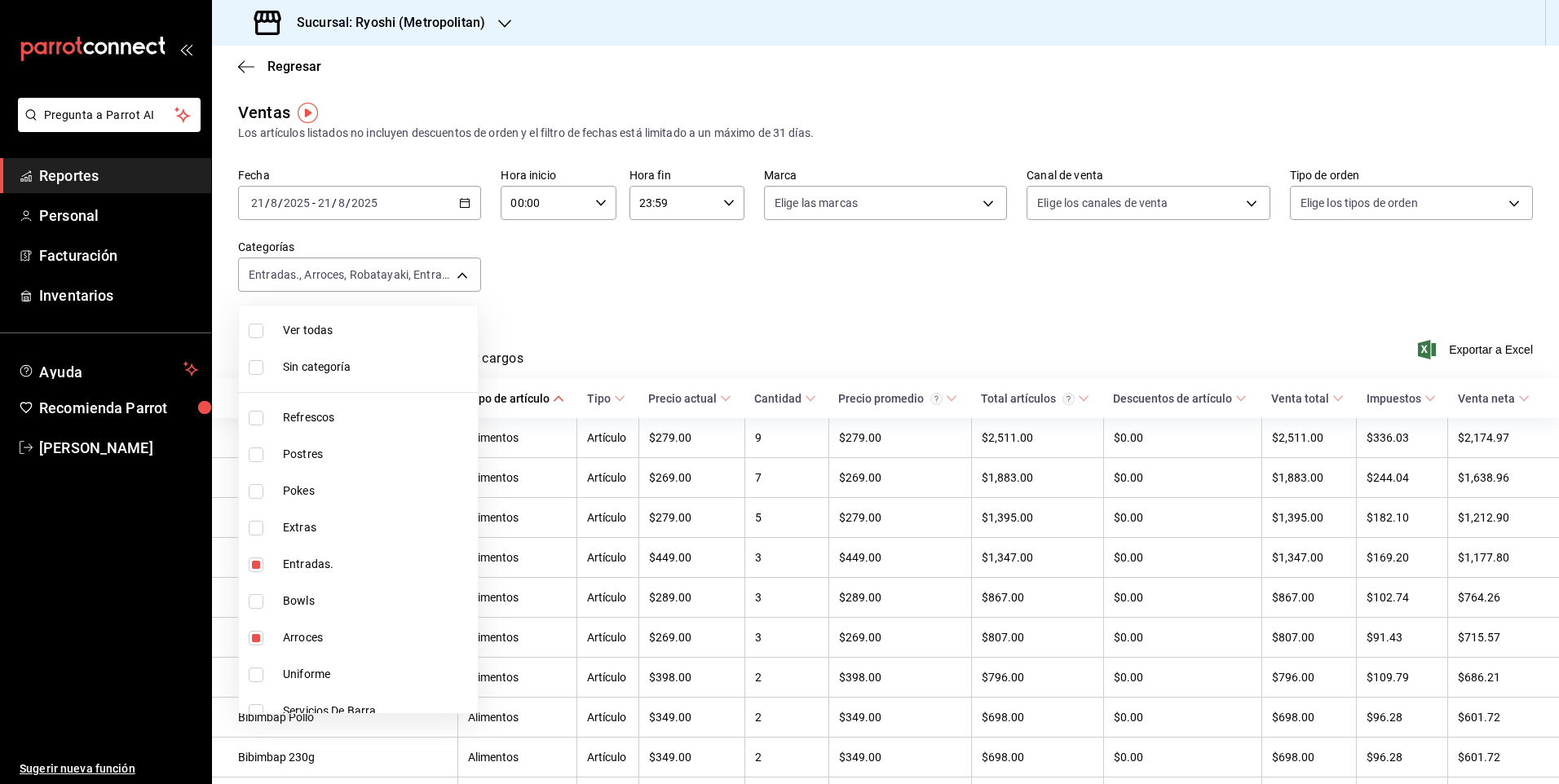
checkbox input "true"
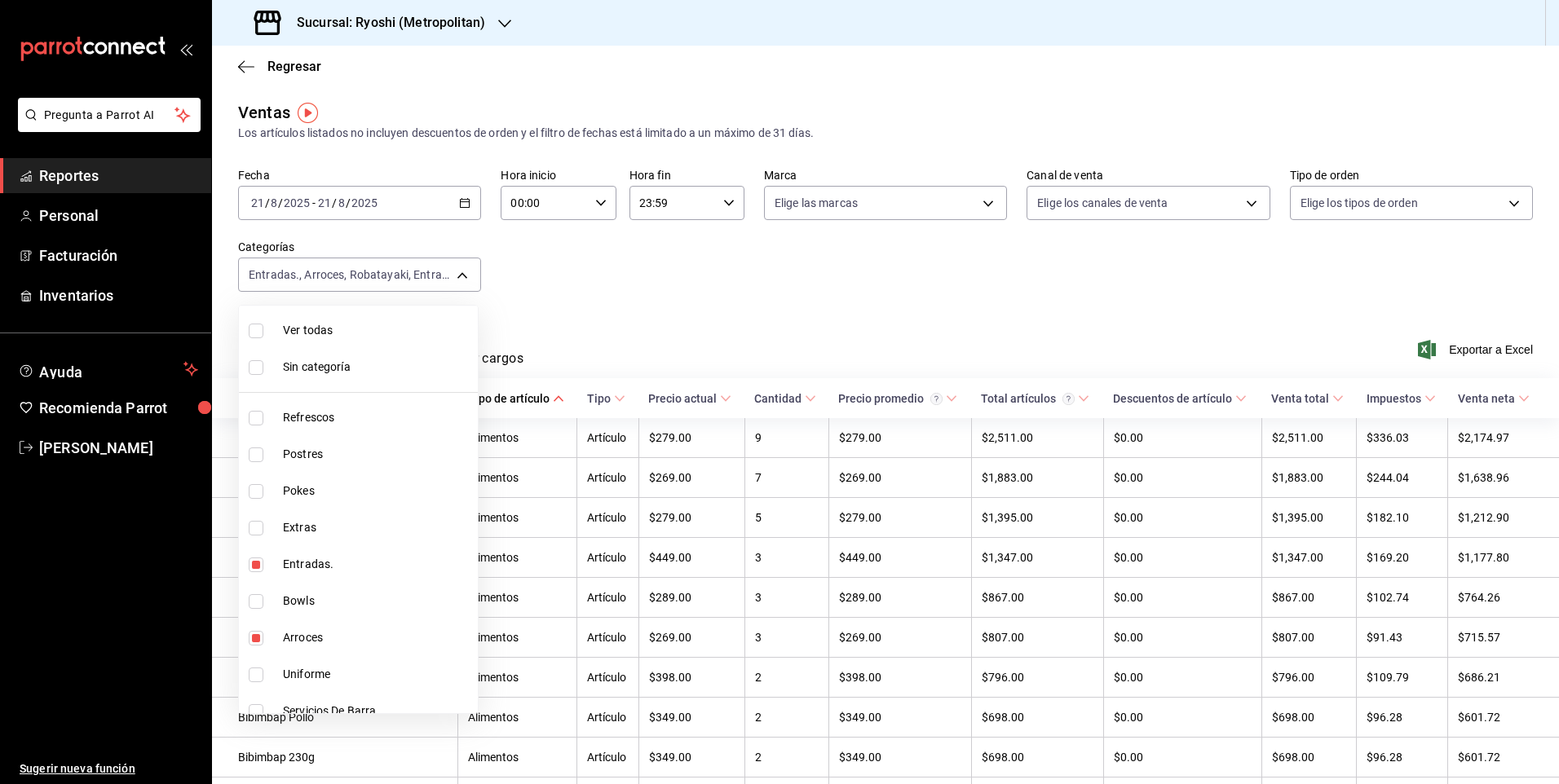
checkbox input "true"
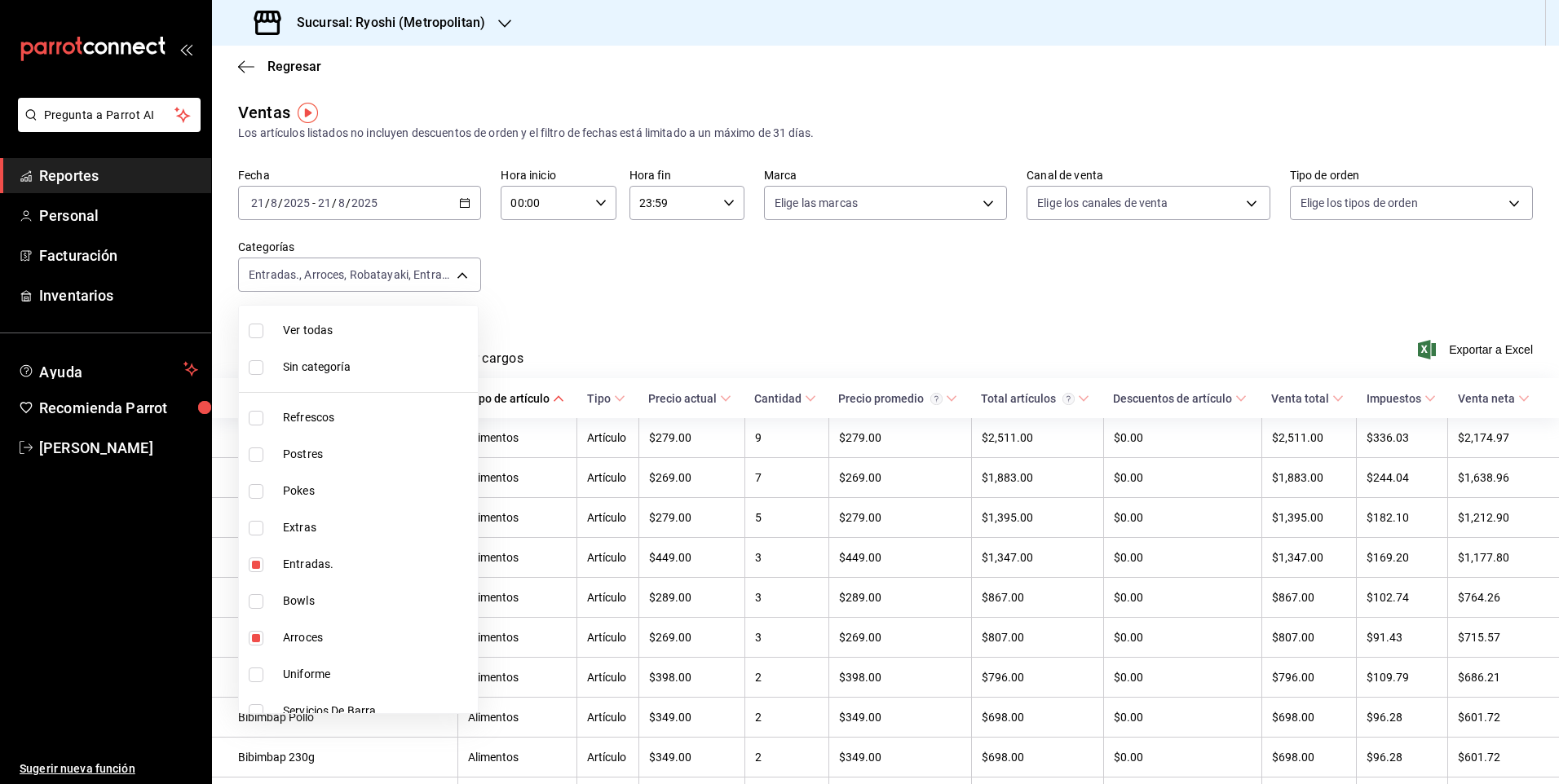
checkbox input "true"
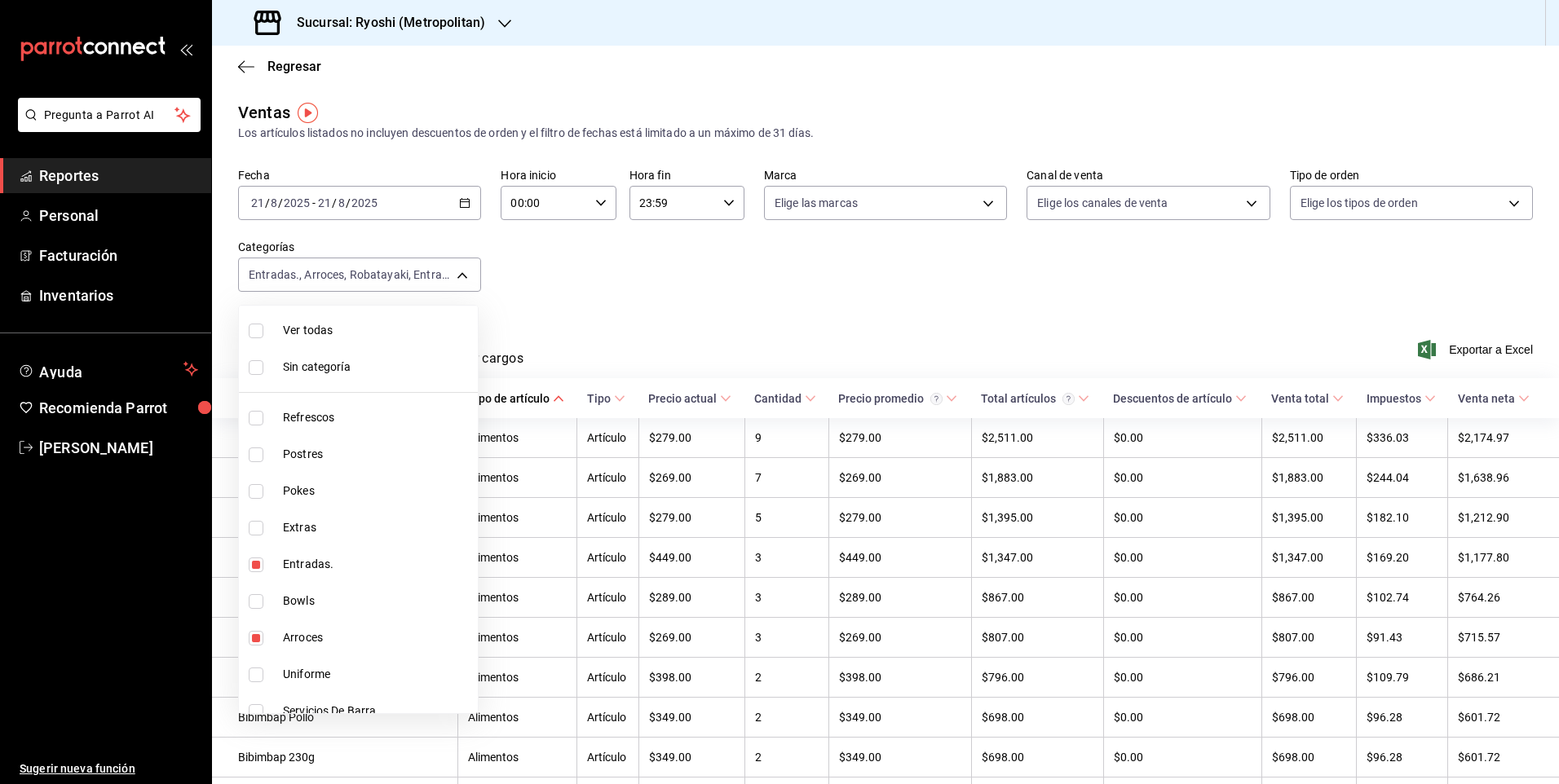
checkbox input "true"
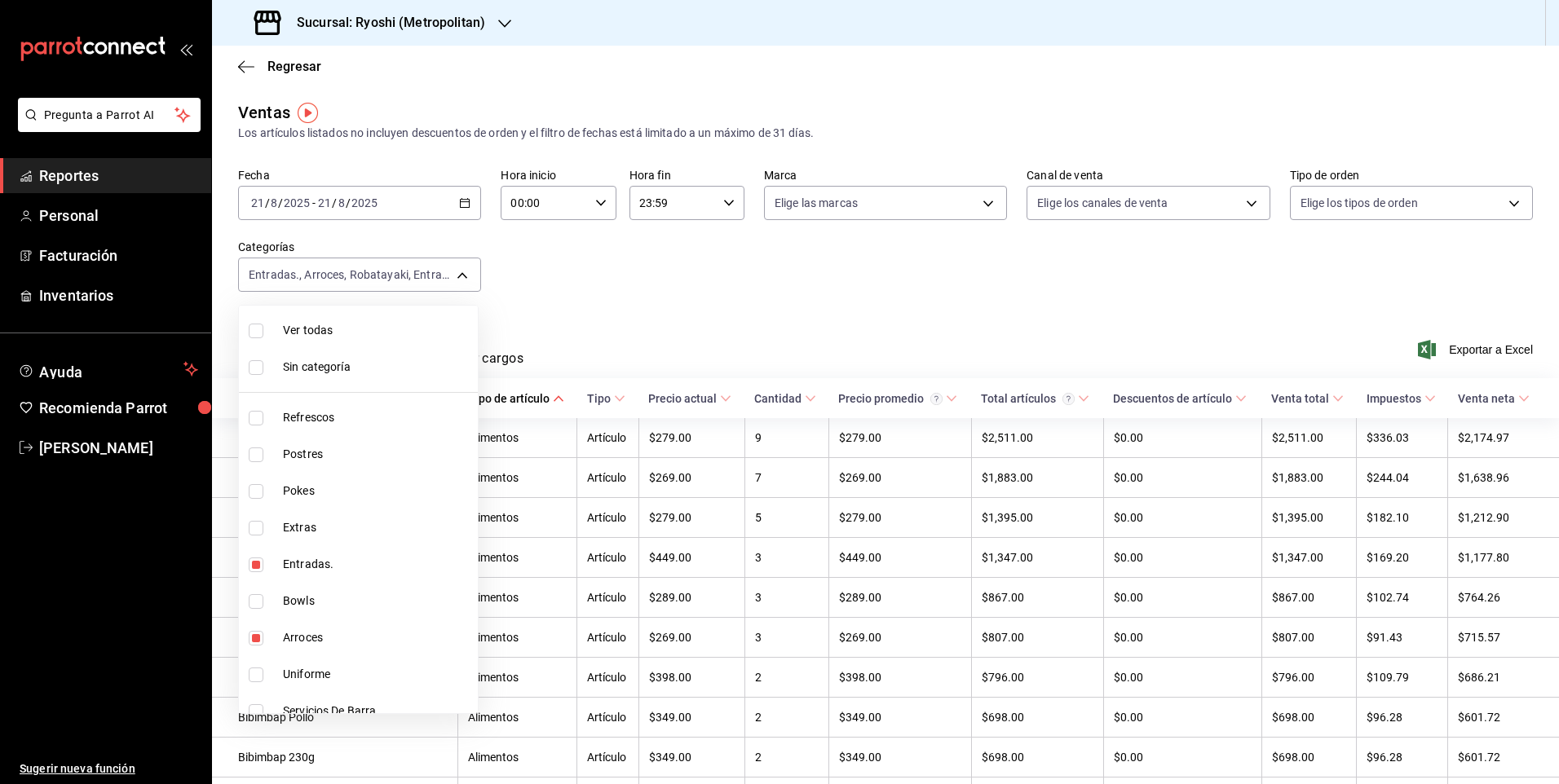
checkbox input "true"
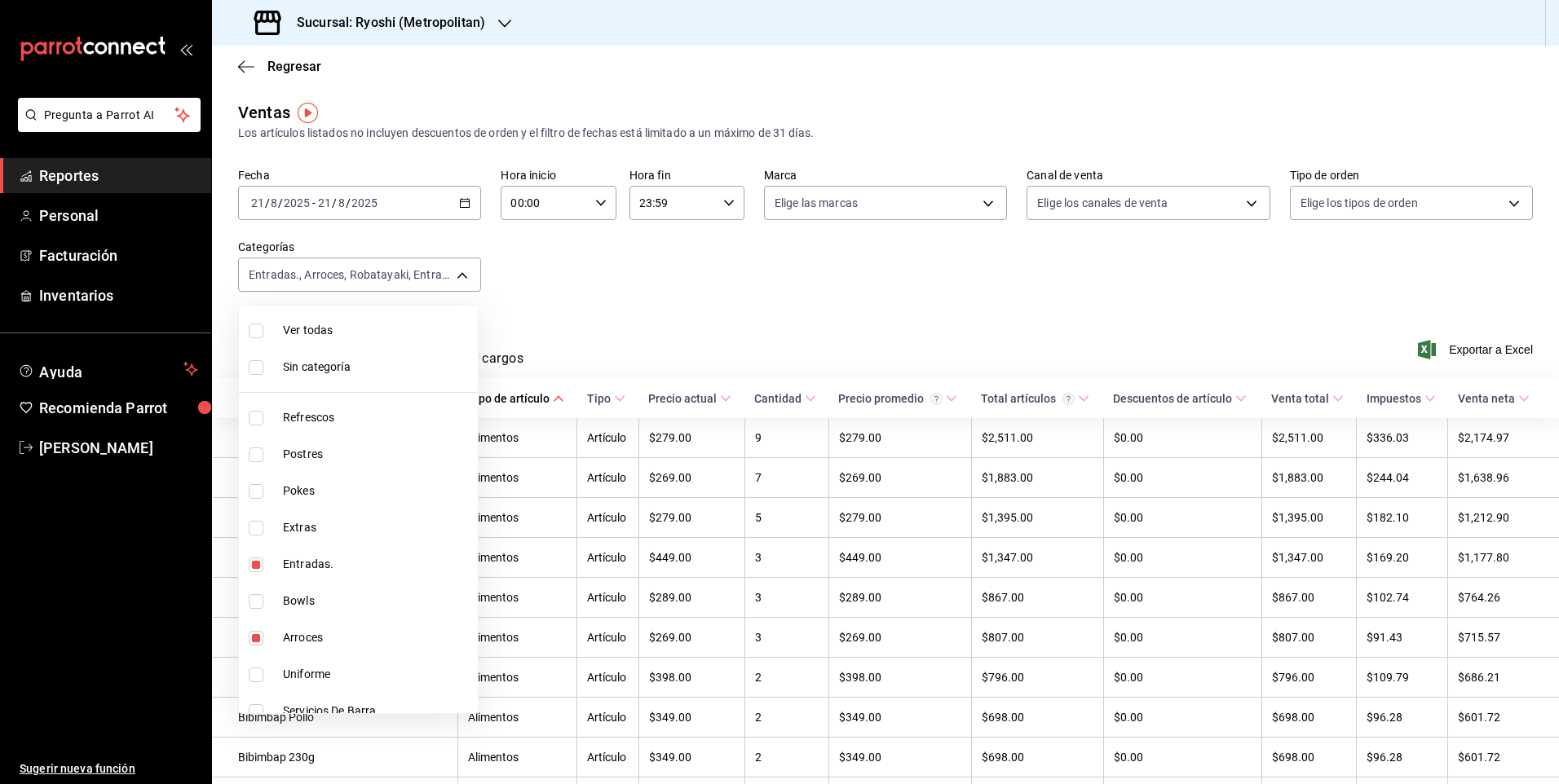
checkbox input "true"
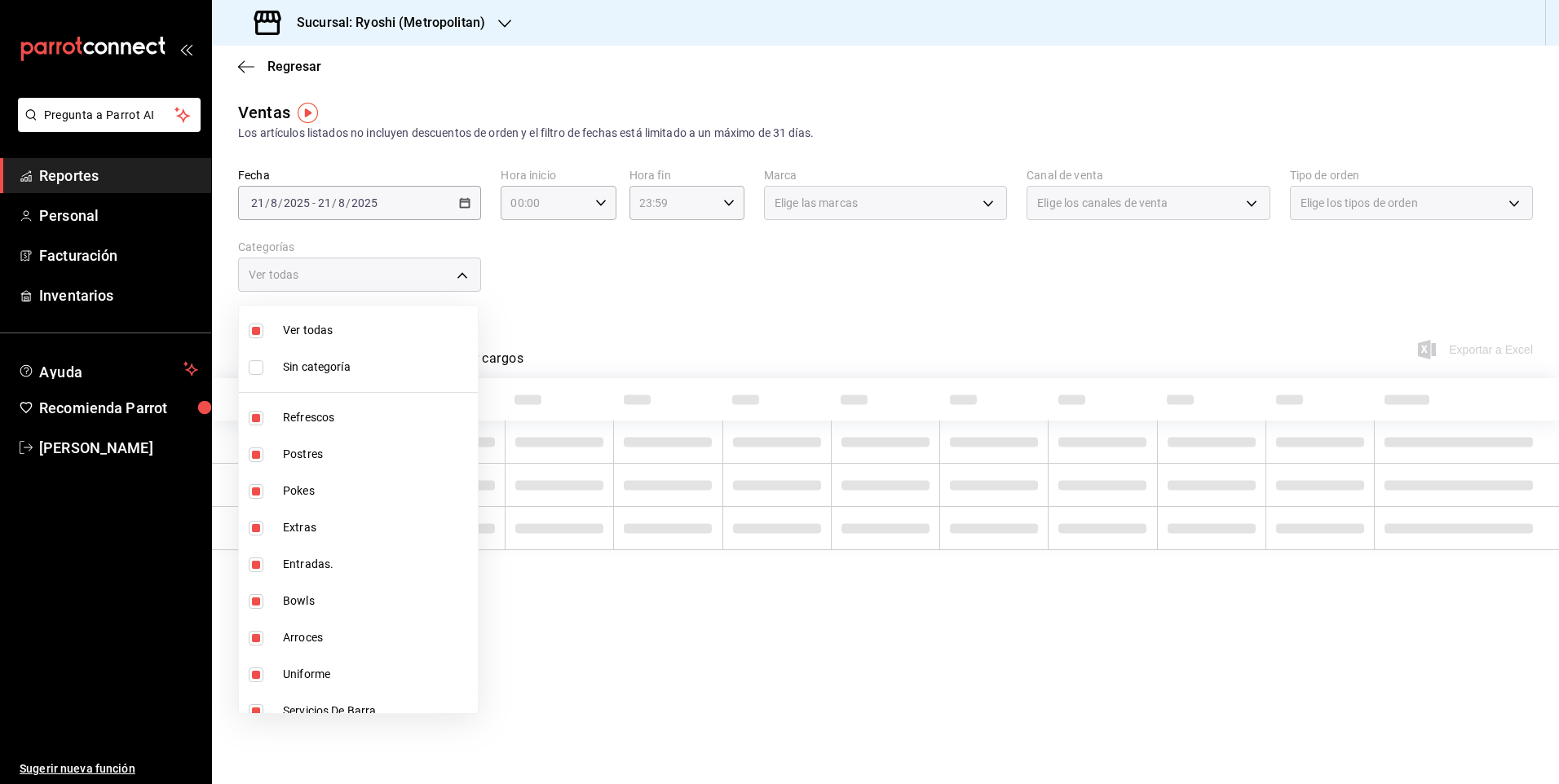
click at [273, 331] on li "Ver todas" at bounding box center [358, 330] width 239 height 37
checkbox input "false"
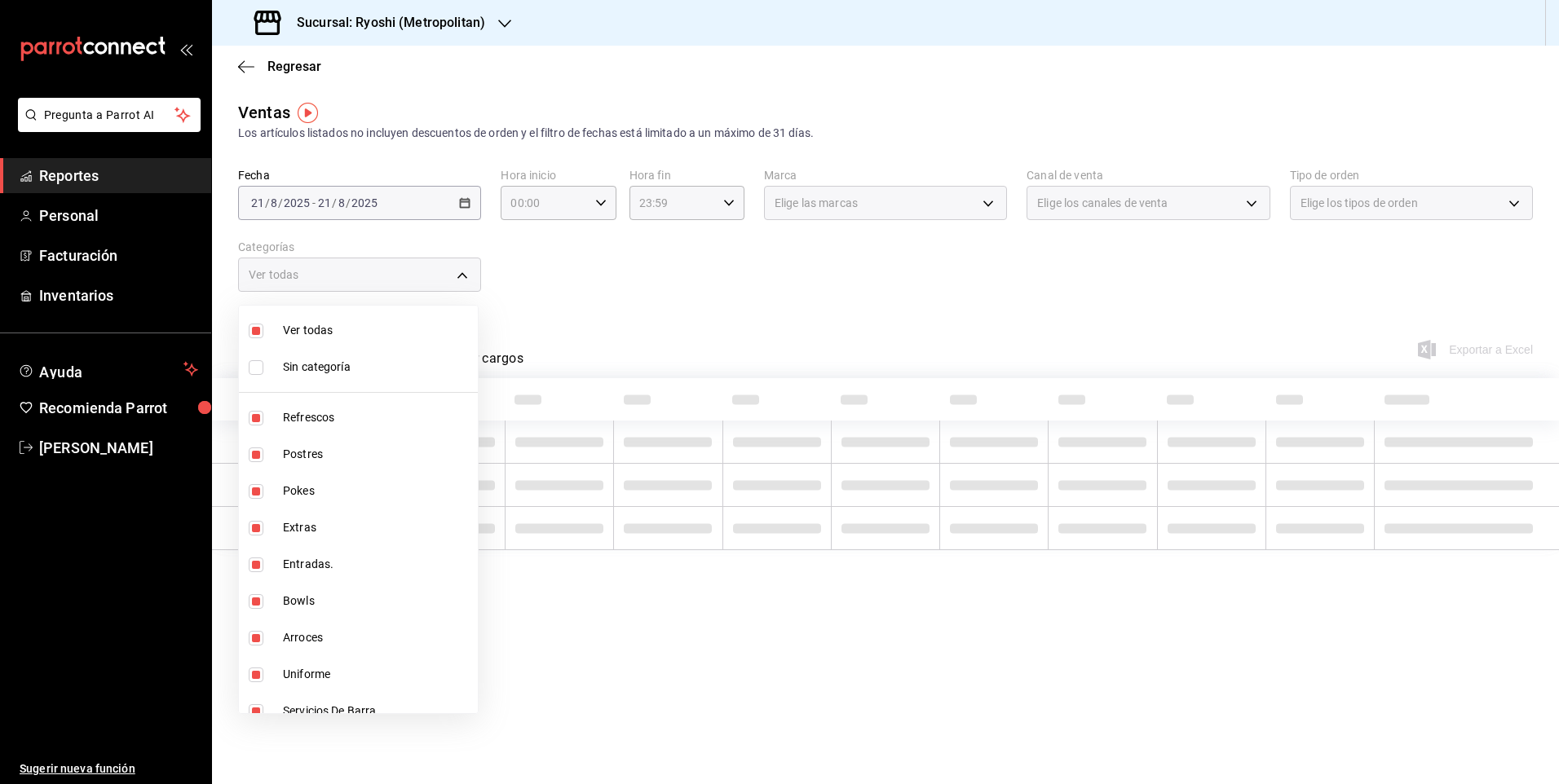
checkbox input "false"
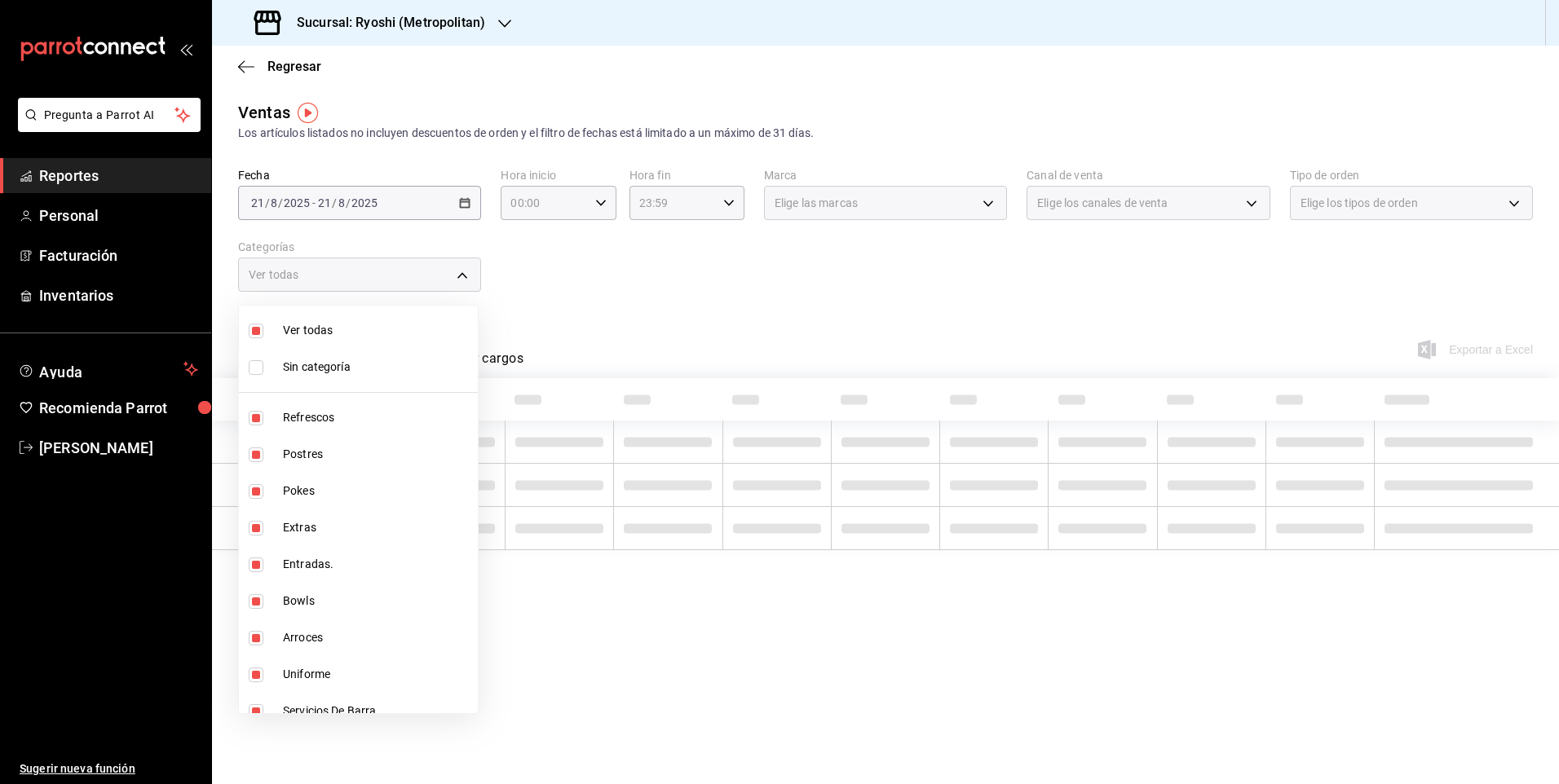
checkbox input "false"
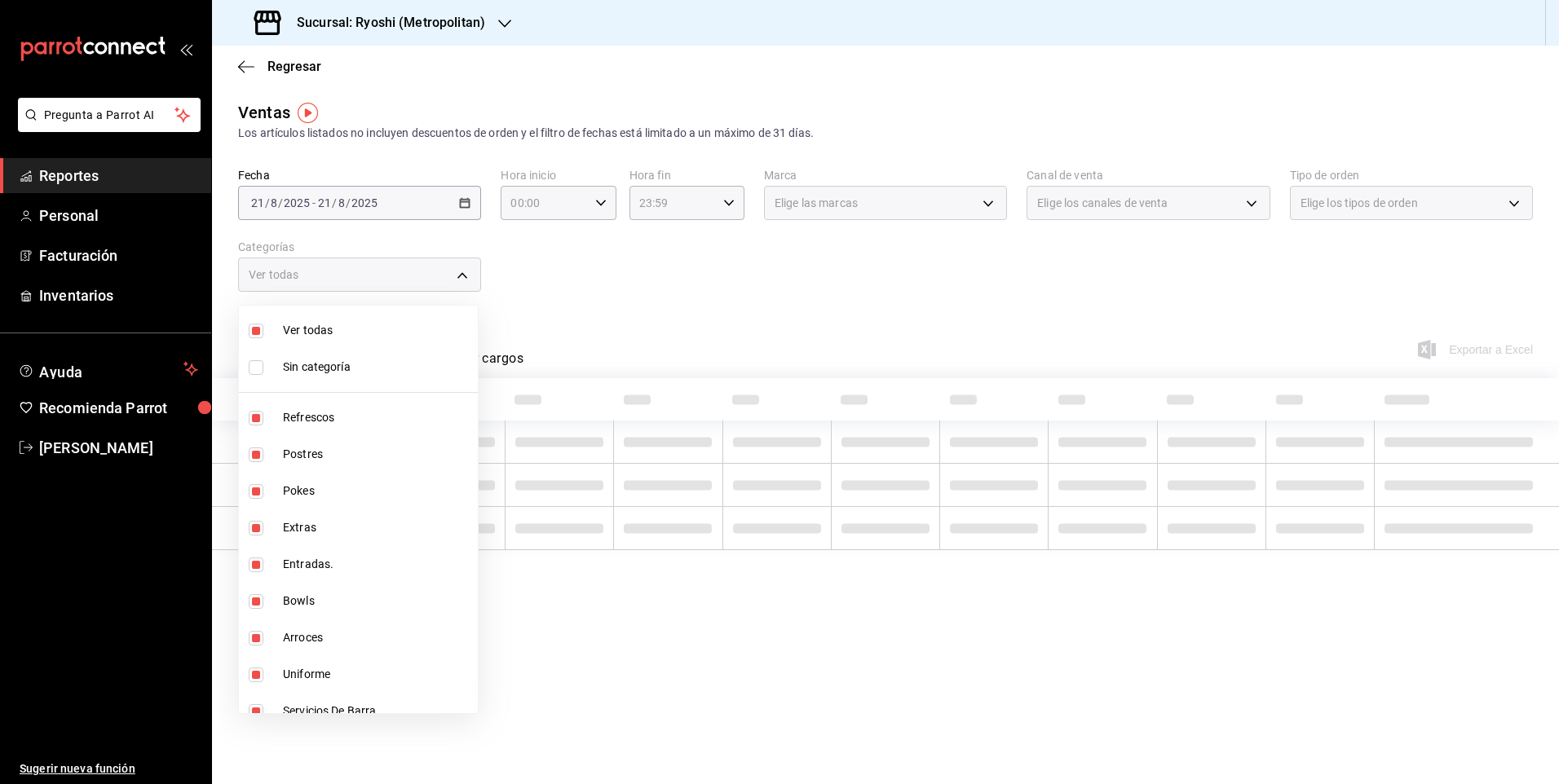
checkbox input "false"
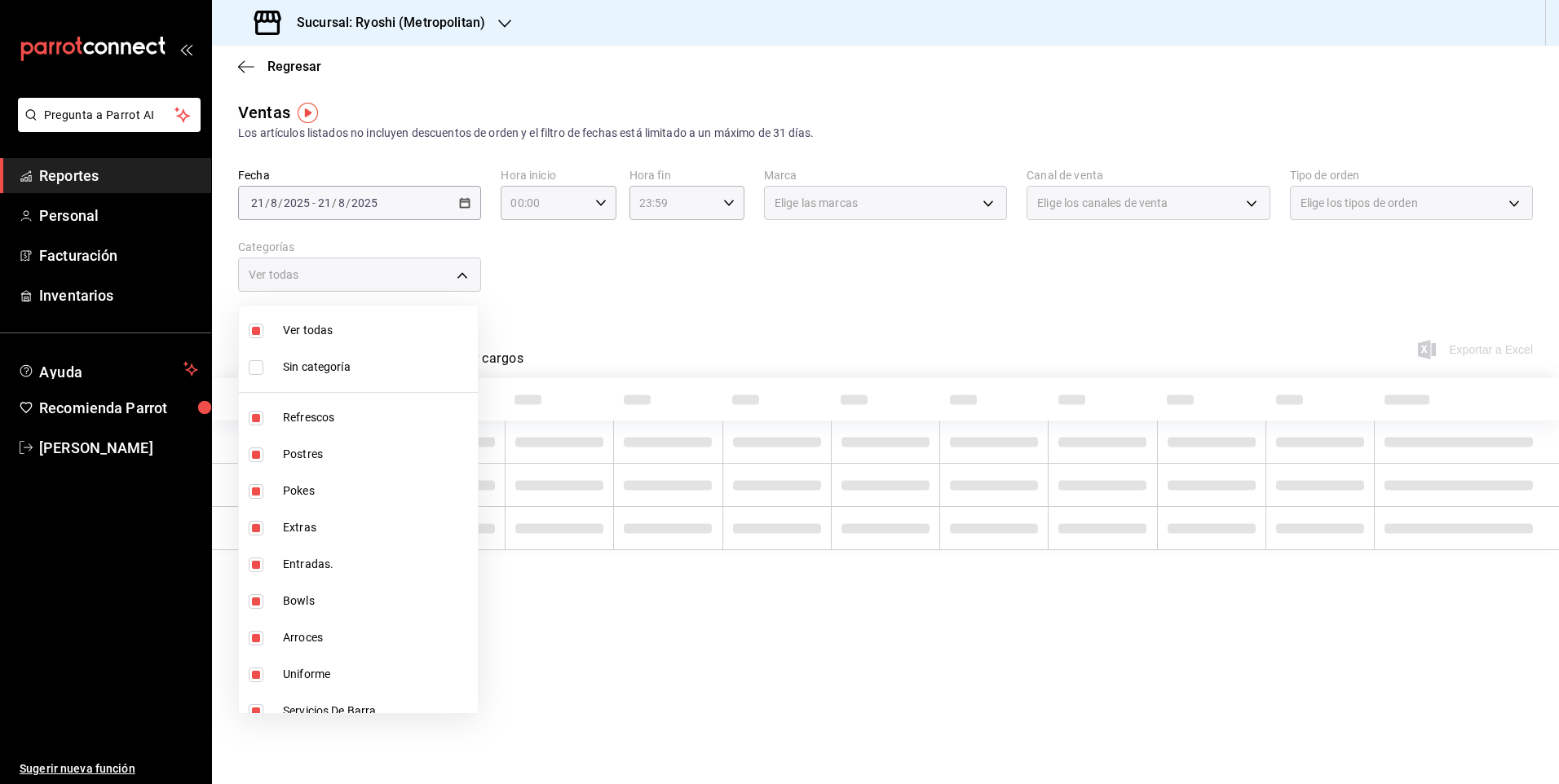
checkbox input "false"
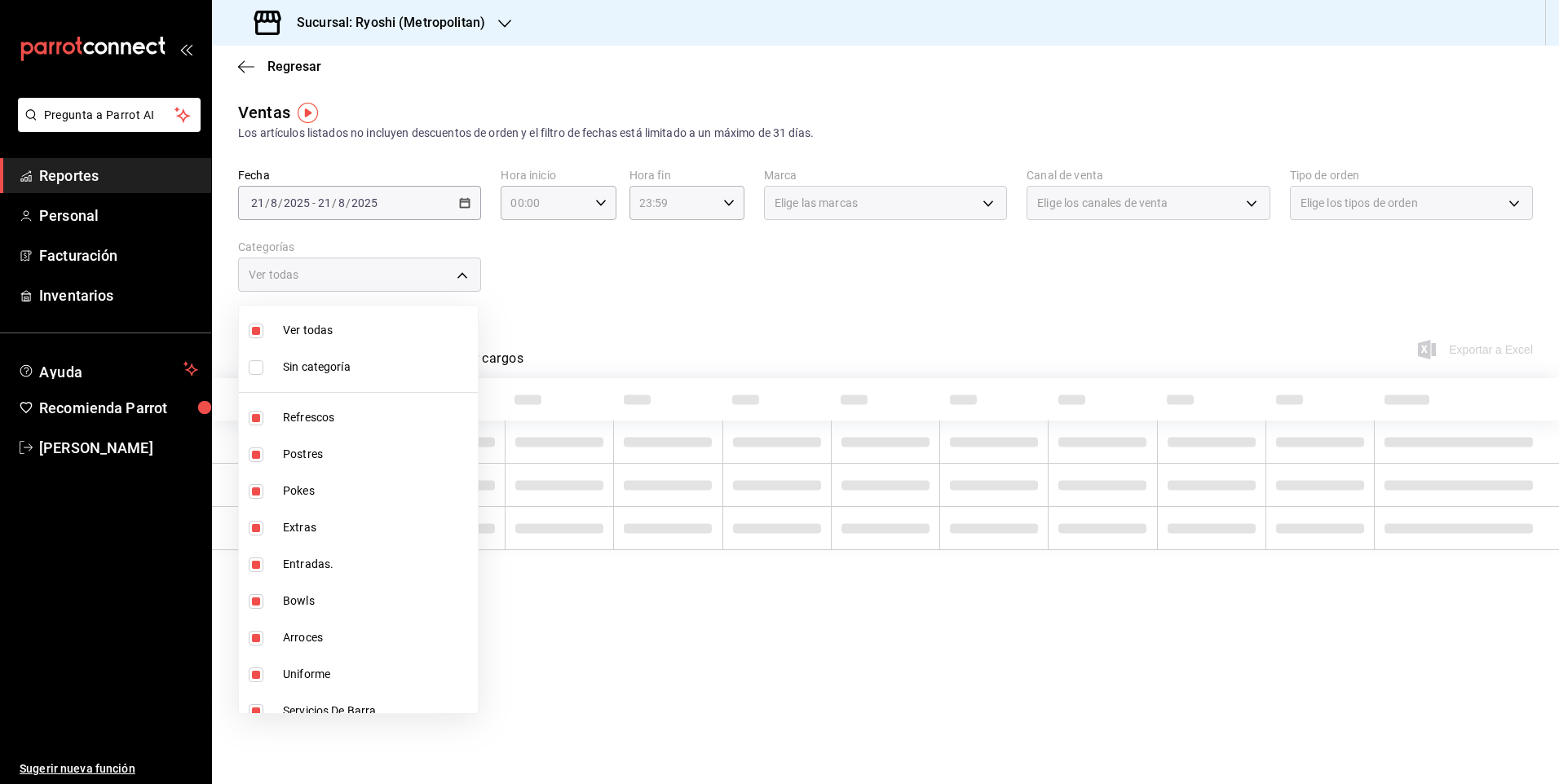
checkbox input "false"
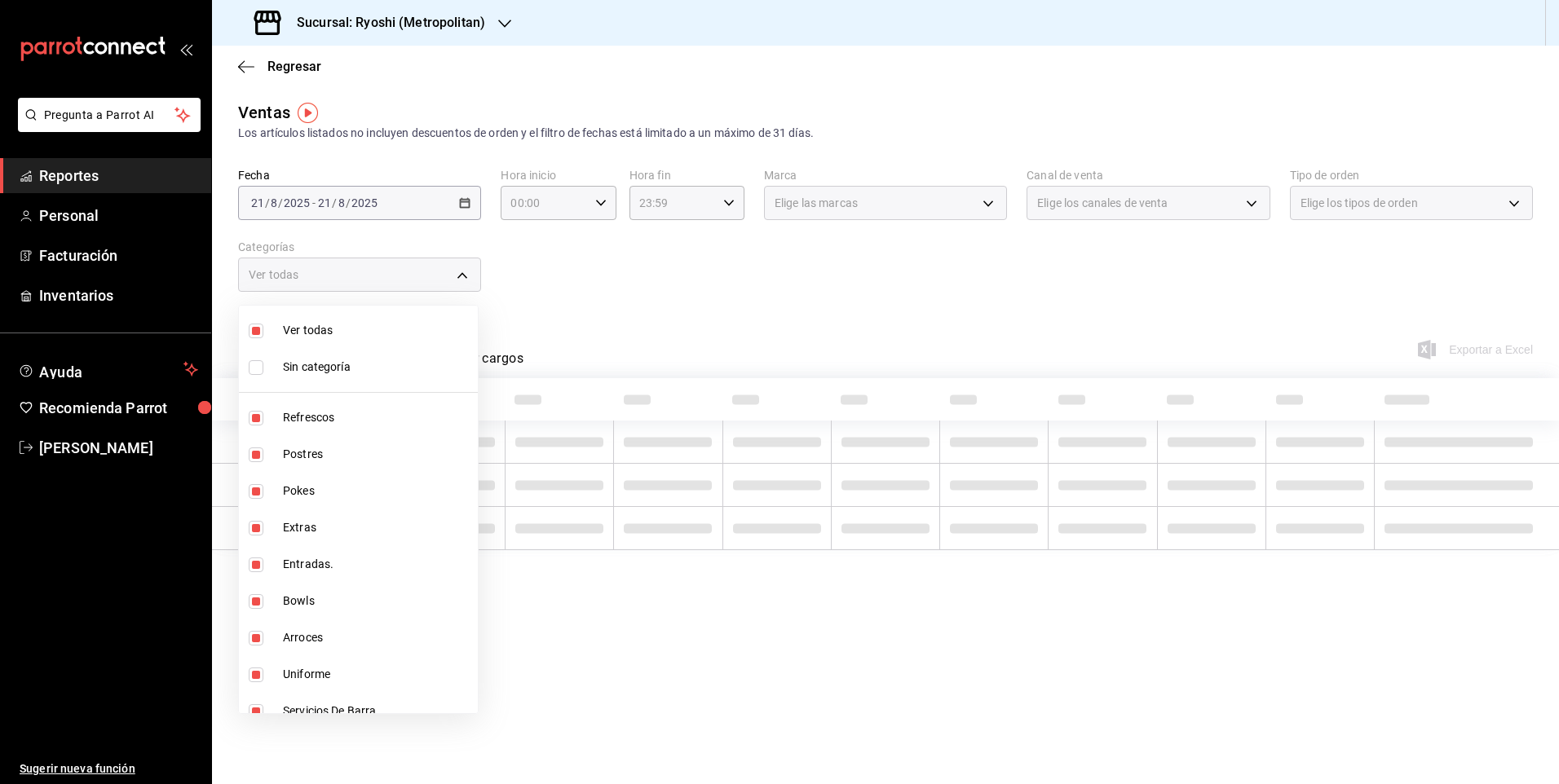
checkbox input "false"
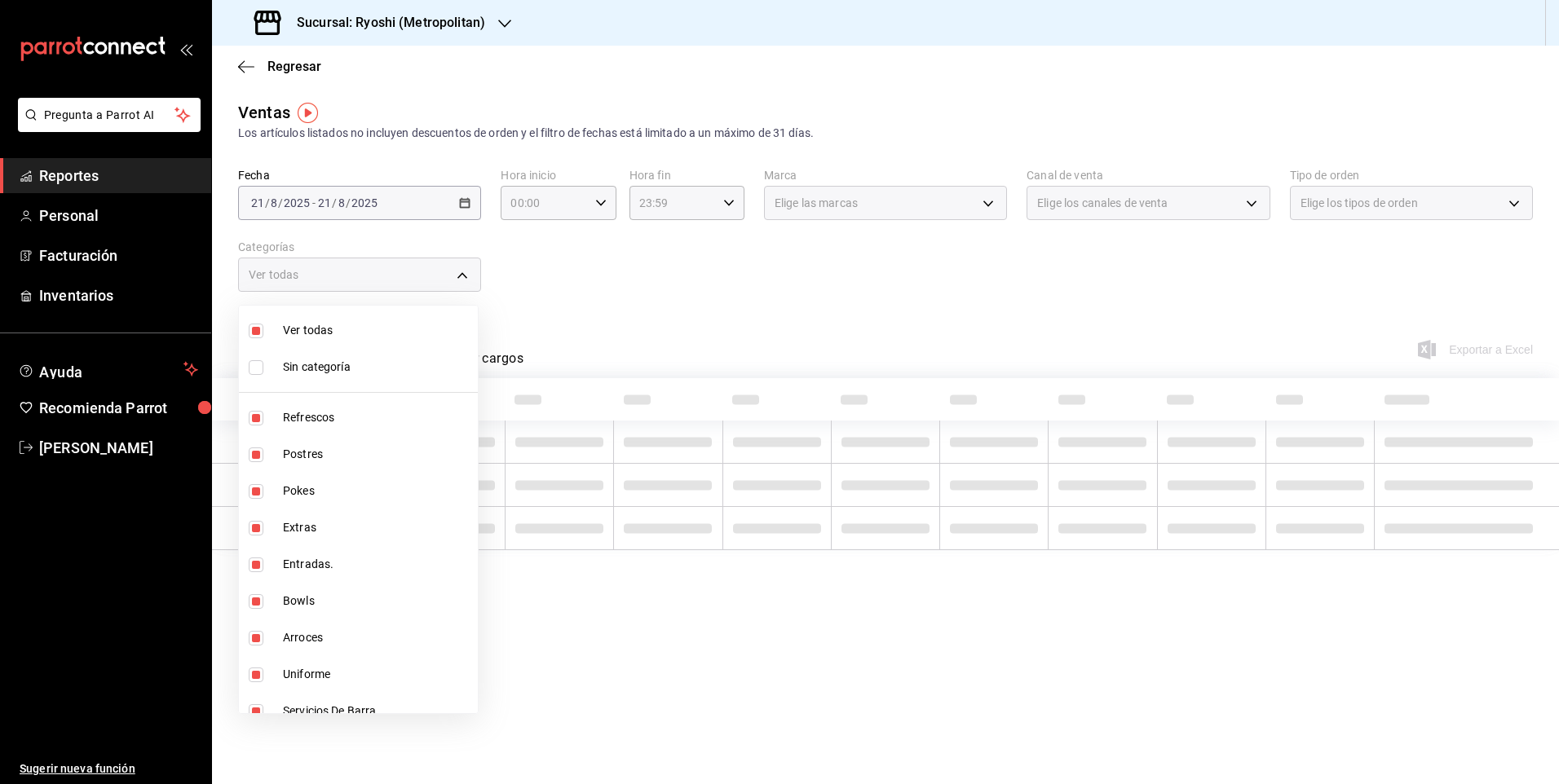
checkbox input "false"
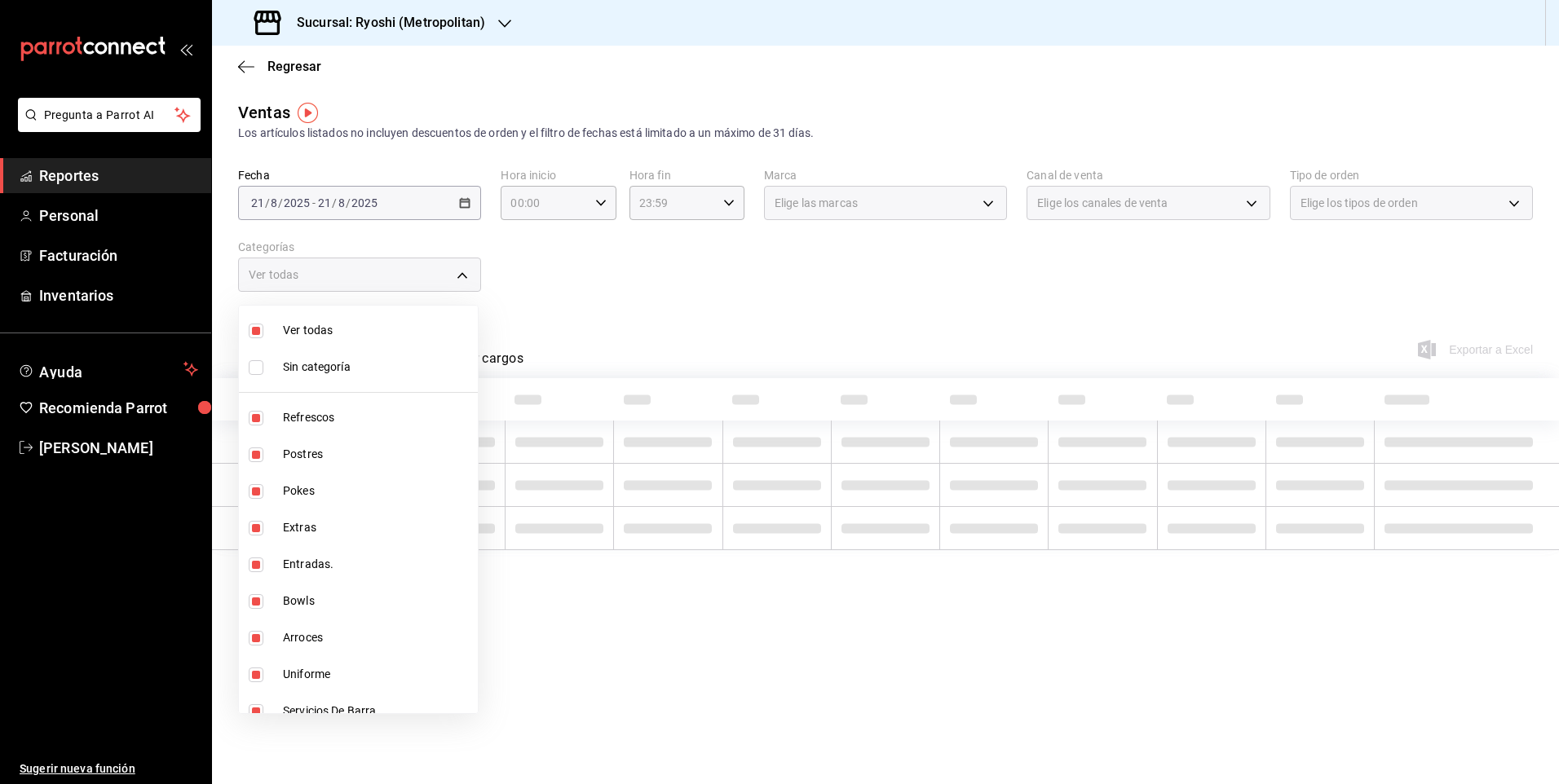
checkbox input "false"
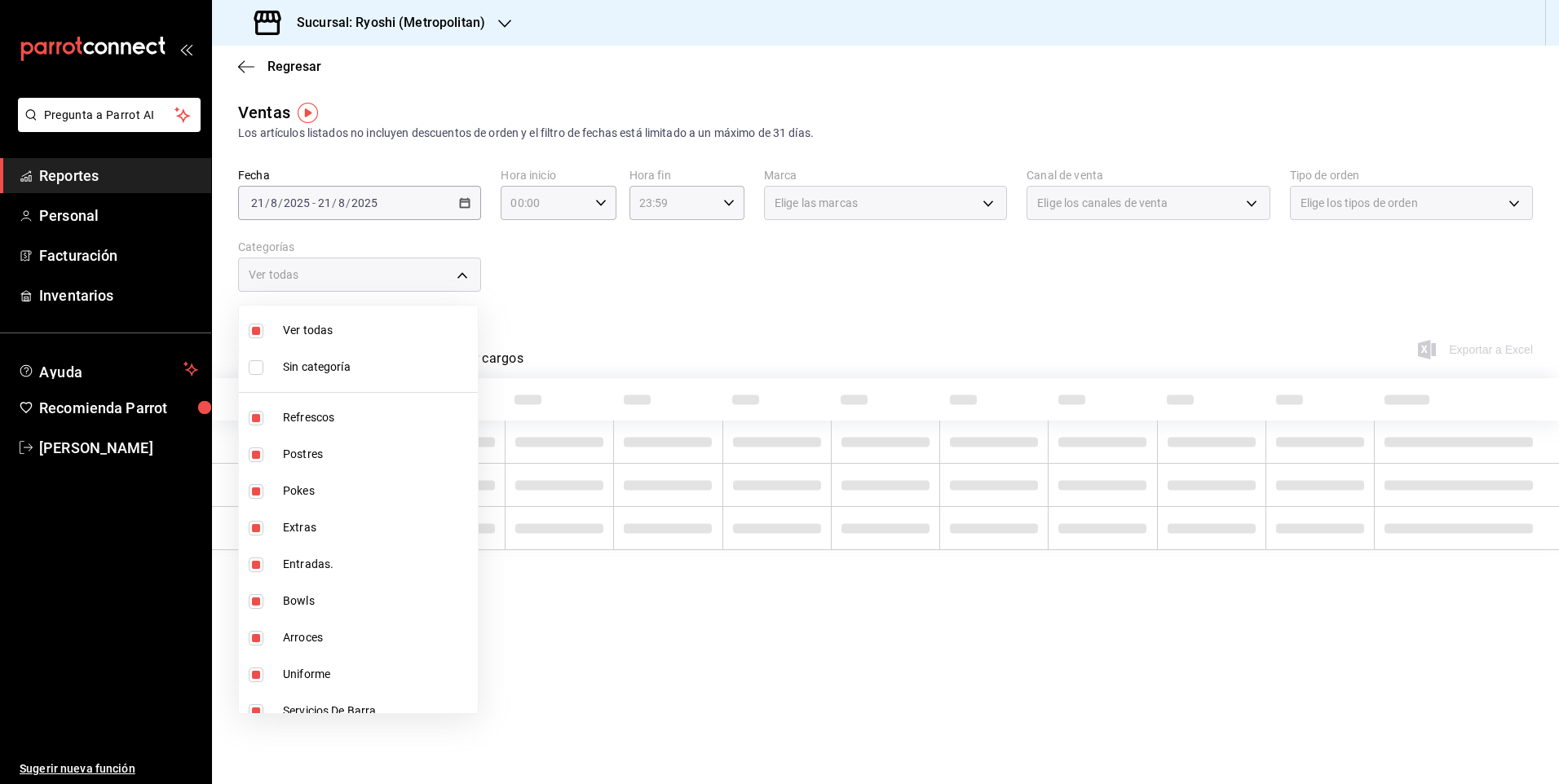
checkbox input "false"
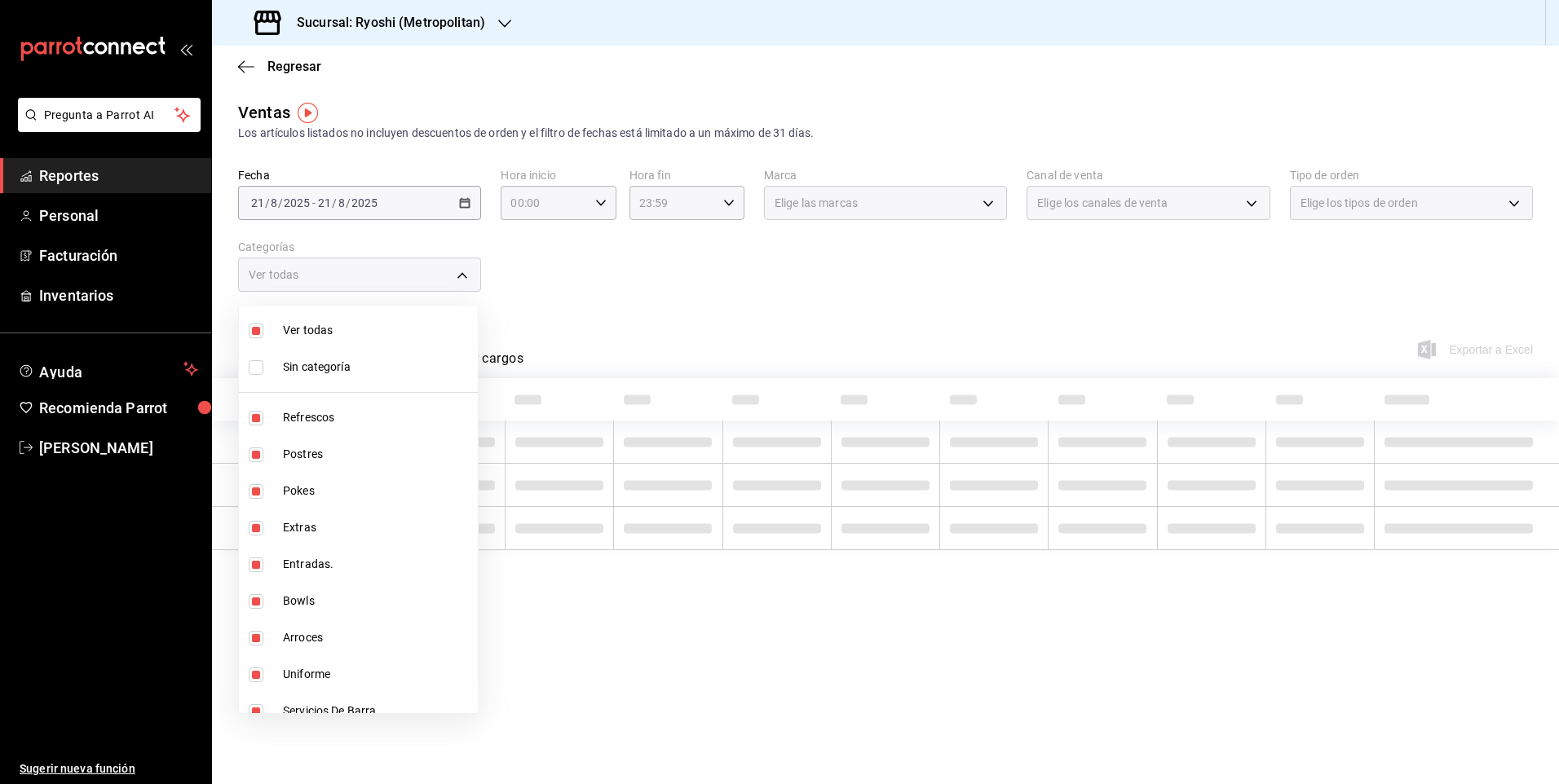
checkbox input "false"
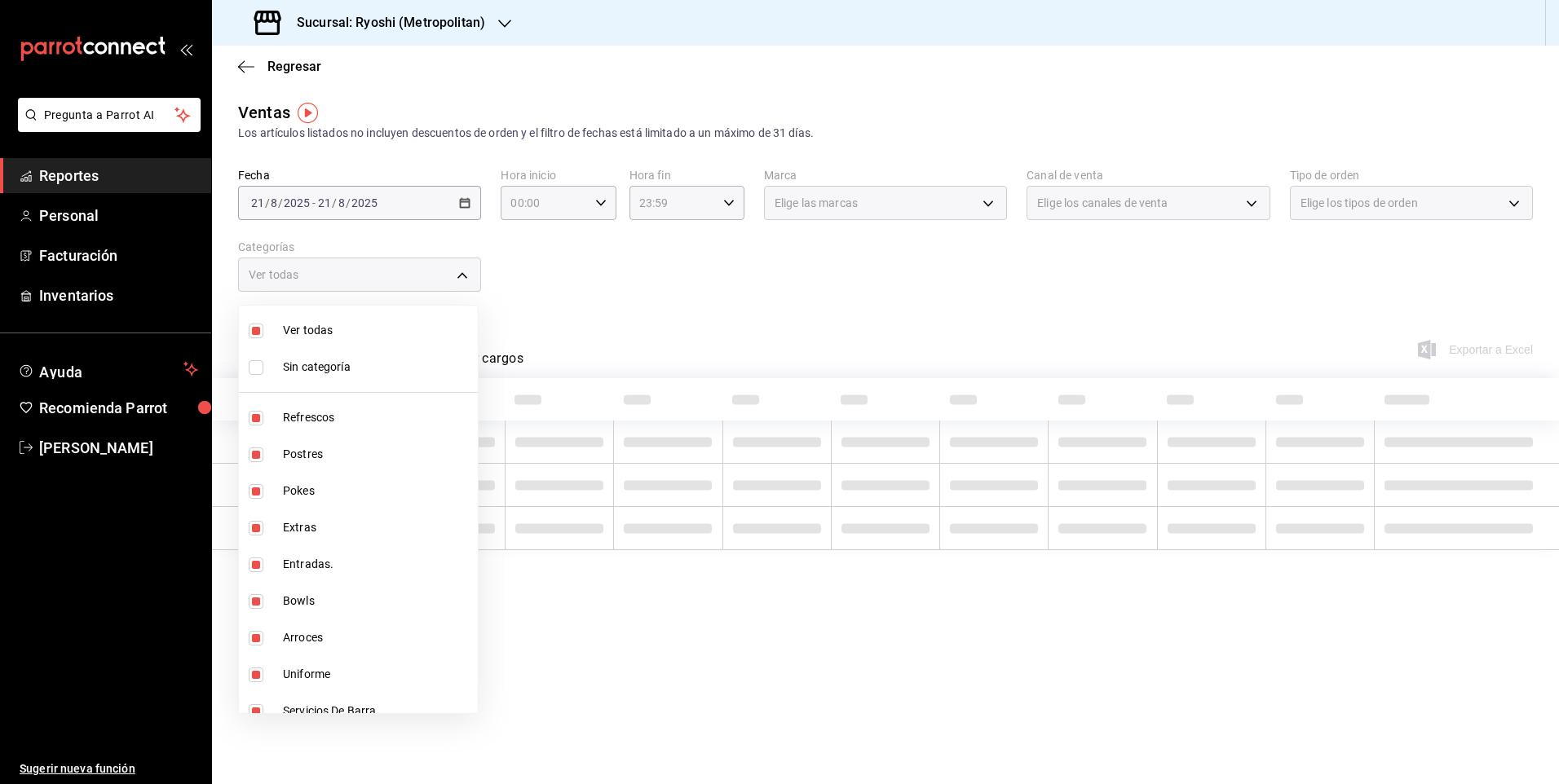
checkbox input "false"
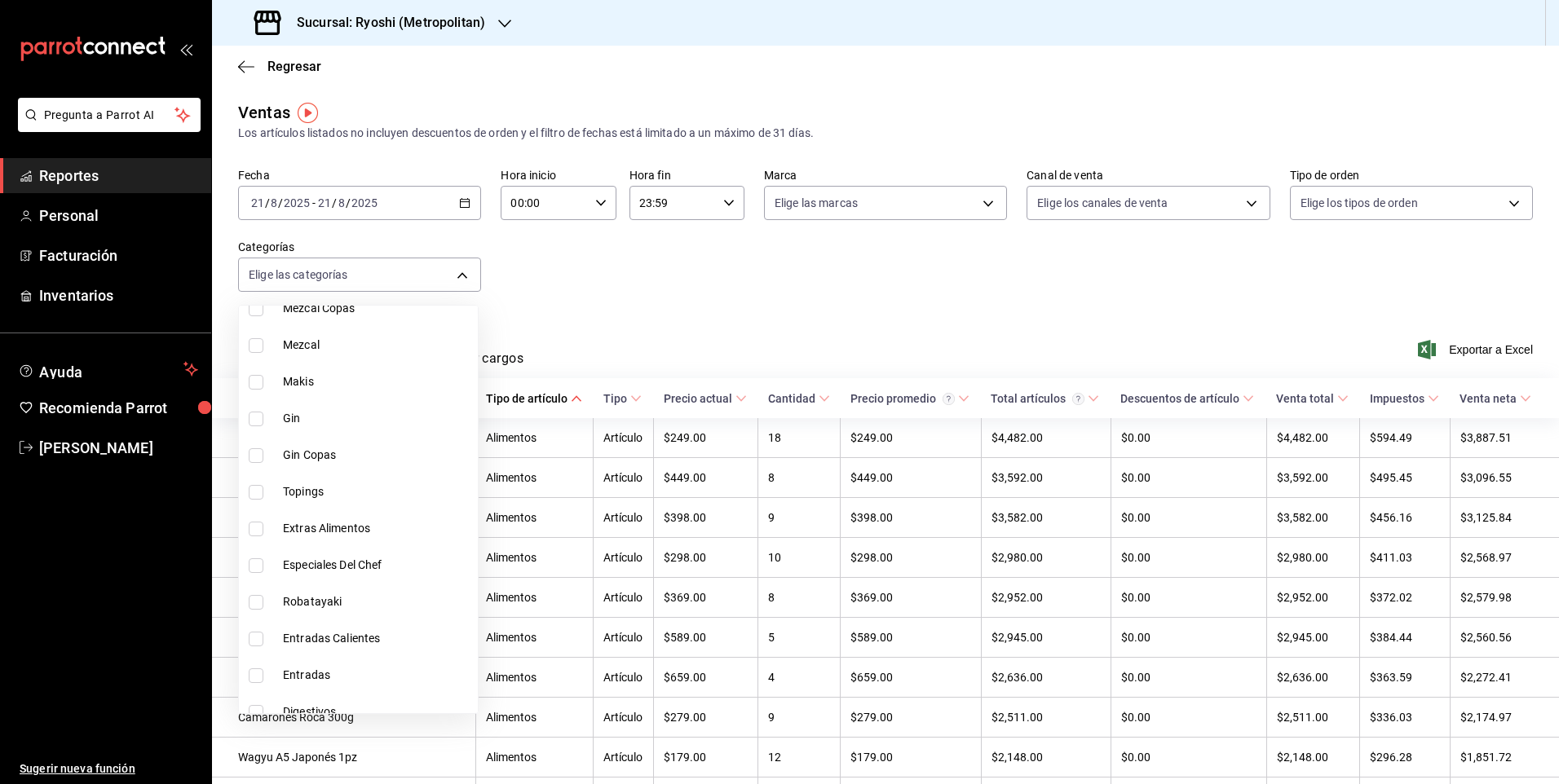
scroll to position [1386, 0]
click at [265, 576] on label at bounding box center [259, 573] width 21 height 14
click at [263, 576] on input "checkbox" at bounding box center [256, 573] width 14 height 14
checkbox input "false"
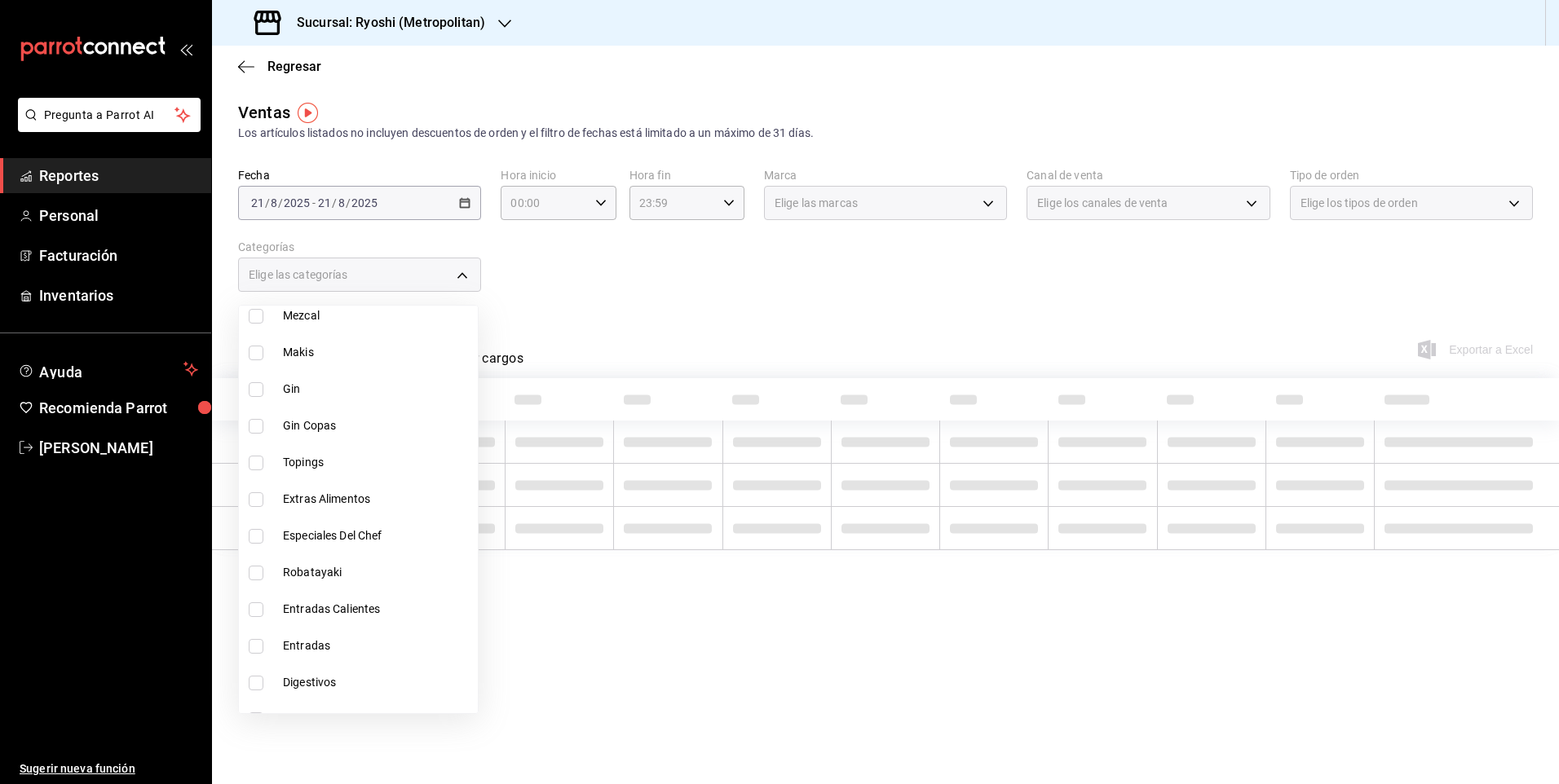
click at [256, 571] on input "checkbox" at bounding box center [256, 573] width 14 height 14
checkbox input "true"
type input "53b734d5-3cef-4bf0-b2ef-eae33309964e"
click at [649, 306] on div at bounding box center [780, 392] width 1559 height 784
